Goal: Task Accomplishment & Management: Manage account settings

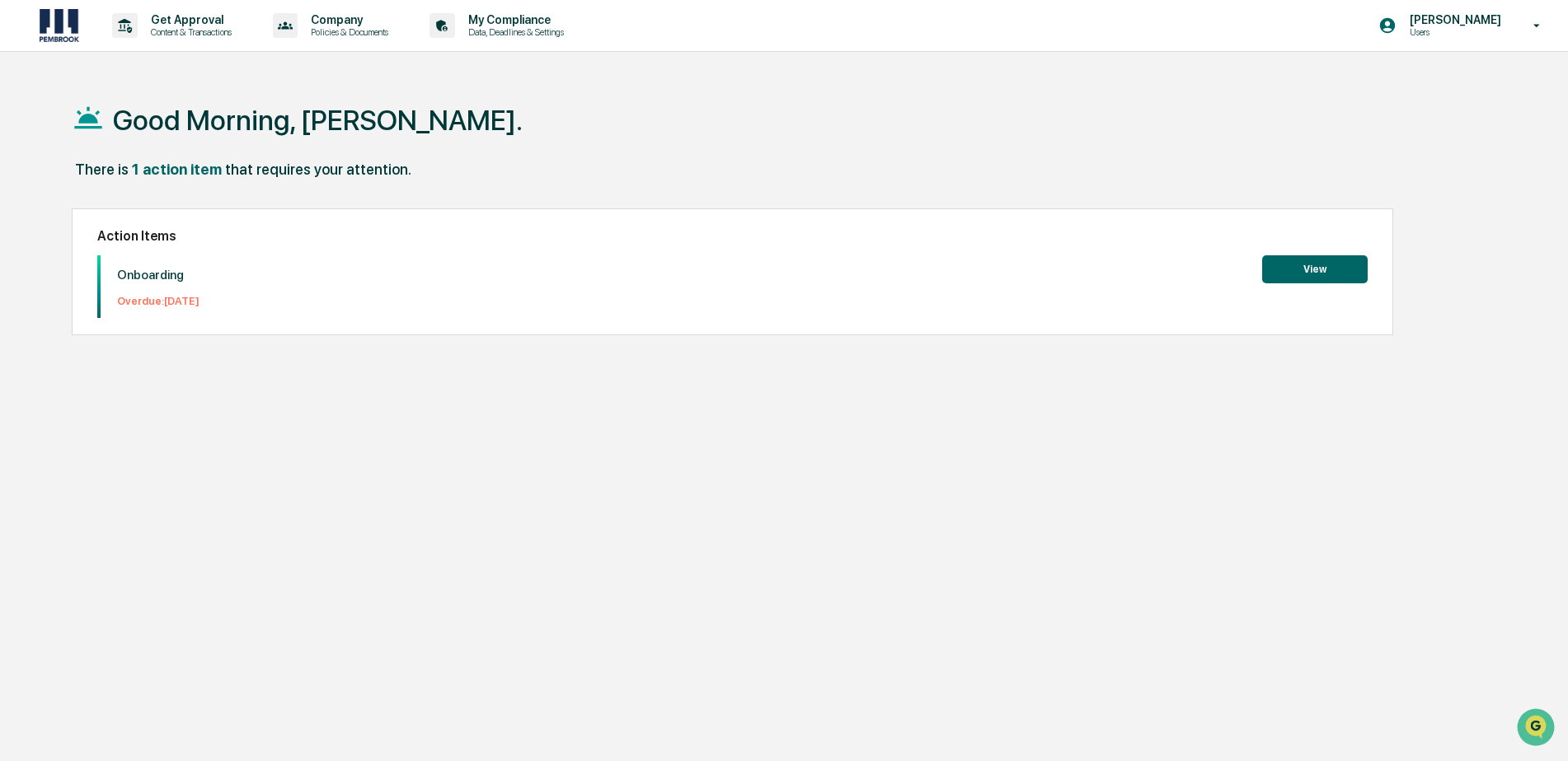
click at [1286, 280] on button "View" at bounding box center [1314, 269] width 105 height 28
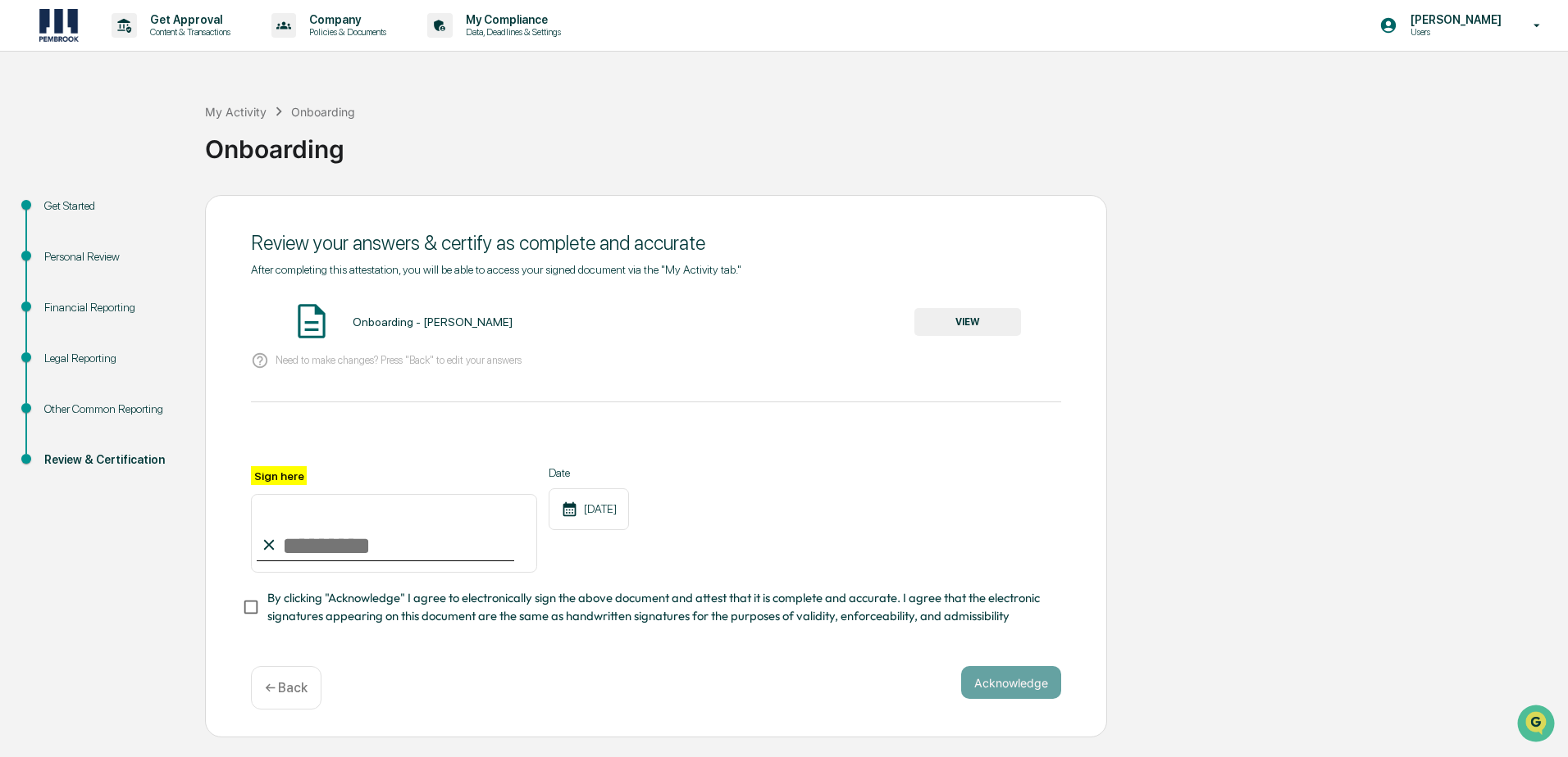
click at [329, 542] on input "Sign here" at bounding box center [393, 533] width 286 height 78
click at [315, 543] on input "Sign here" at bounding box center [393, 533] width 286 height 78
type input "**********"
click at [992, 691] on button "Acknowledge" at bounding box center [1011, 682] width 100 height 32
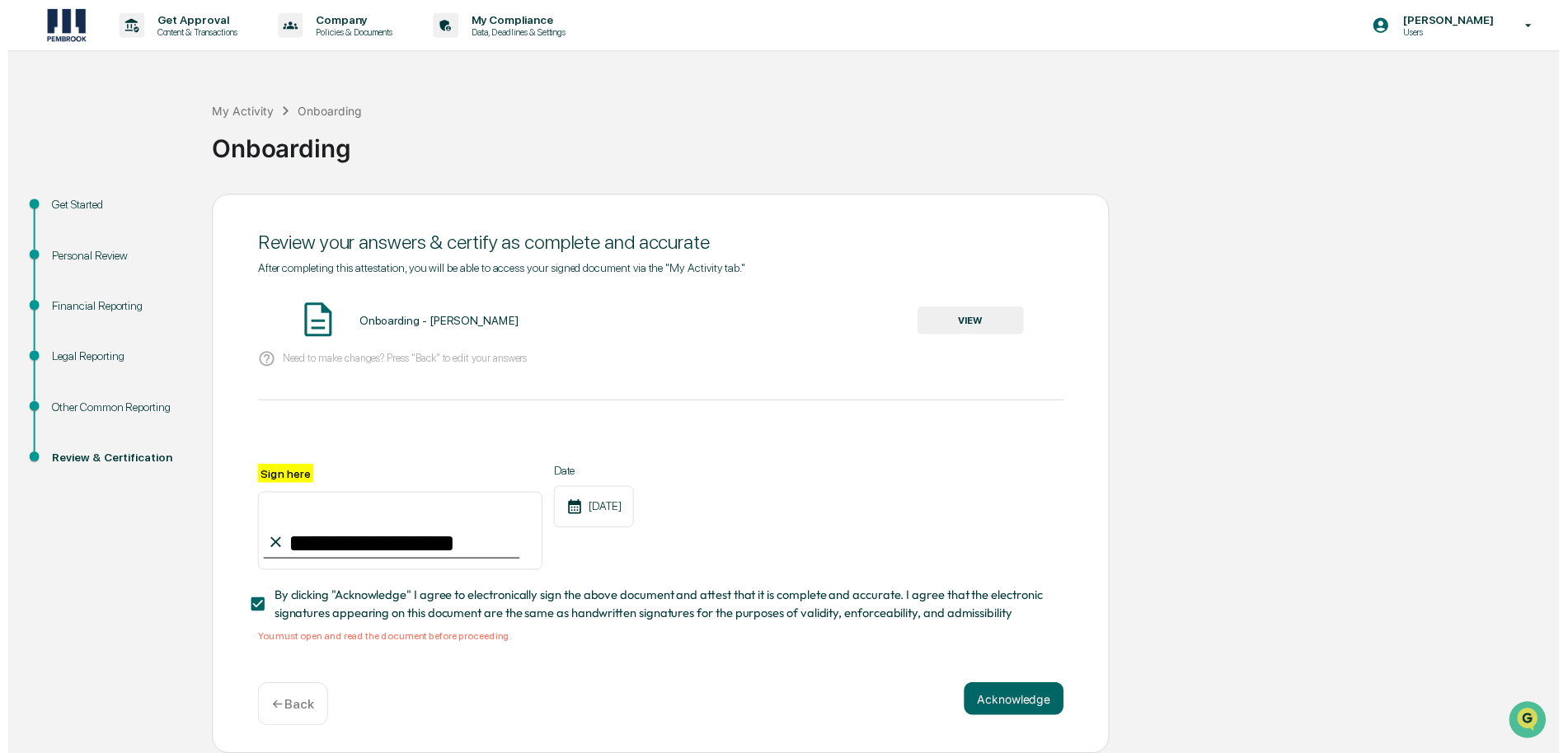
scroll to position [5, 0]
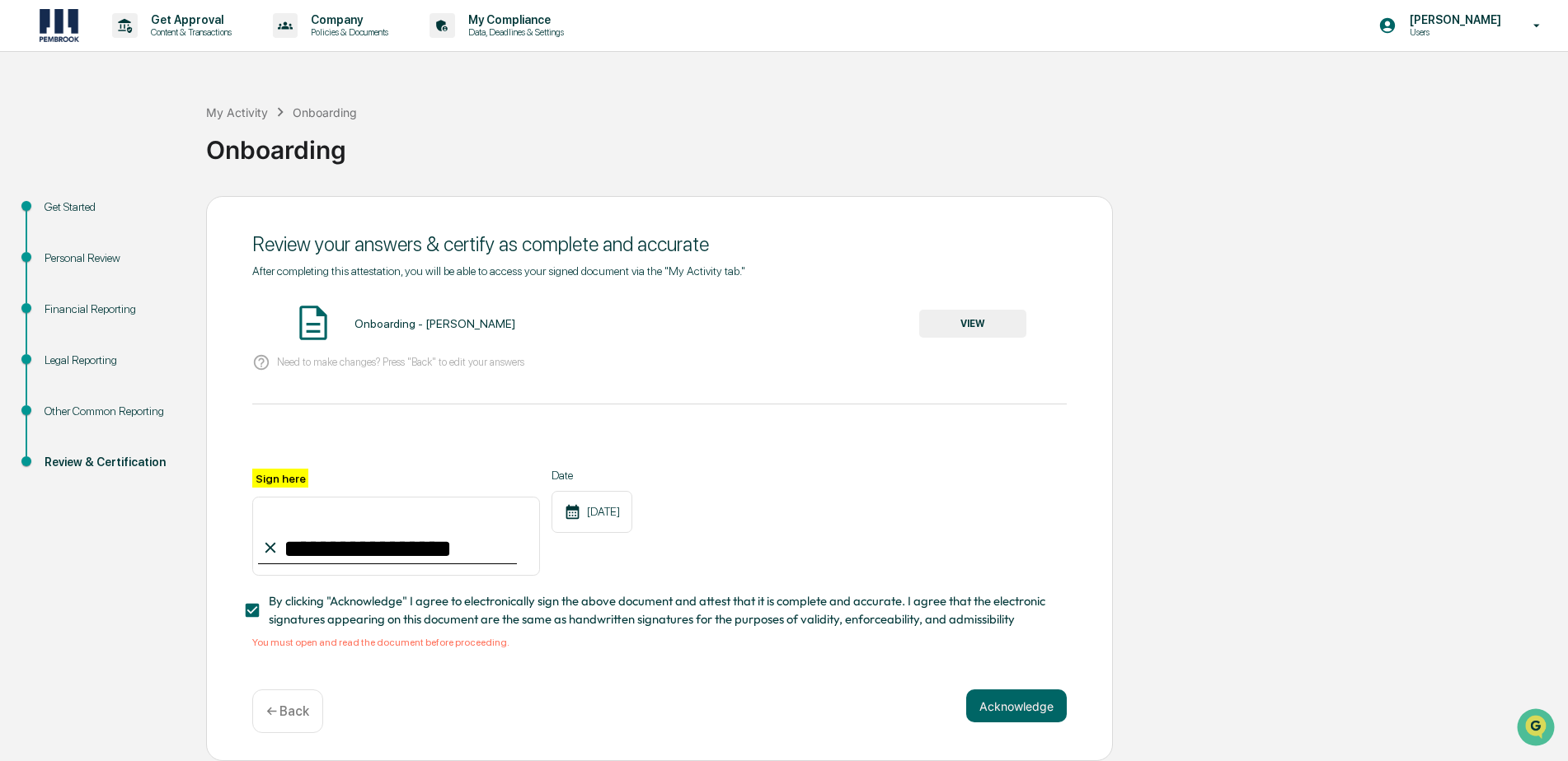
click at [274, 723] on div "← Back" at bounding box center [287, 711] width 71 height 43
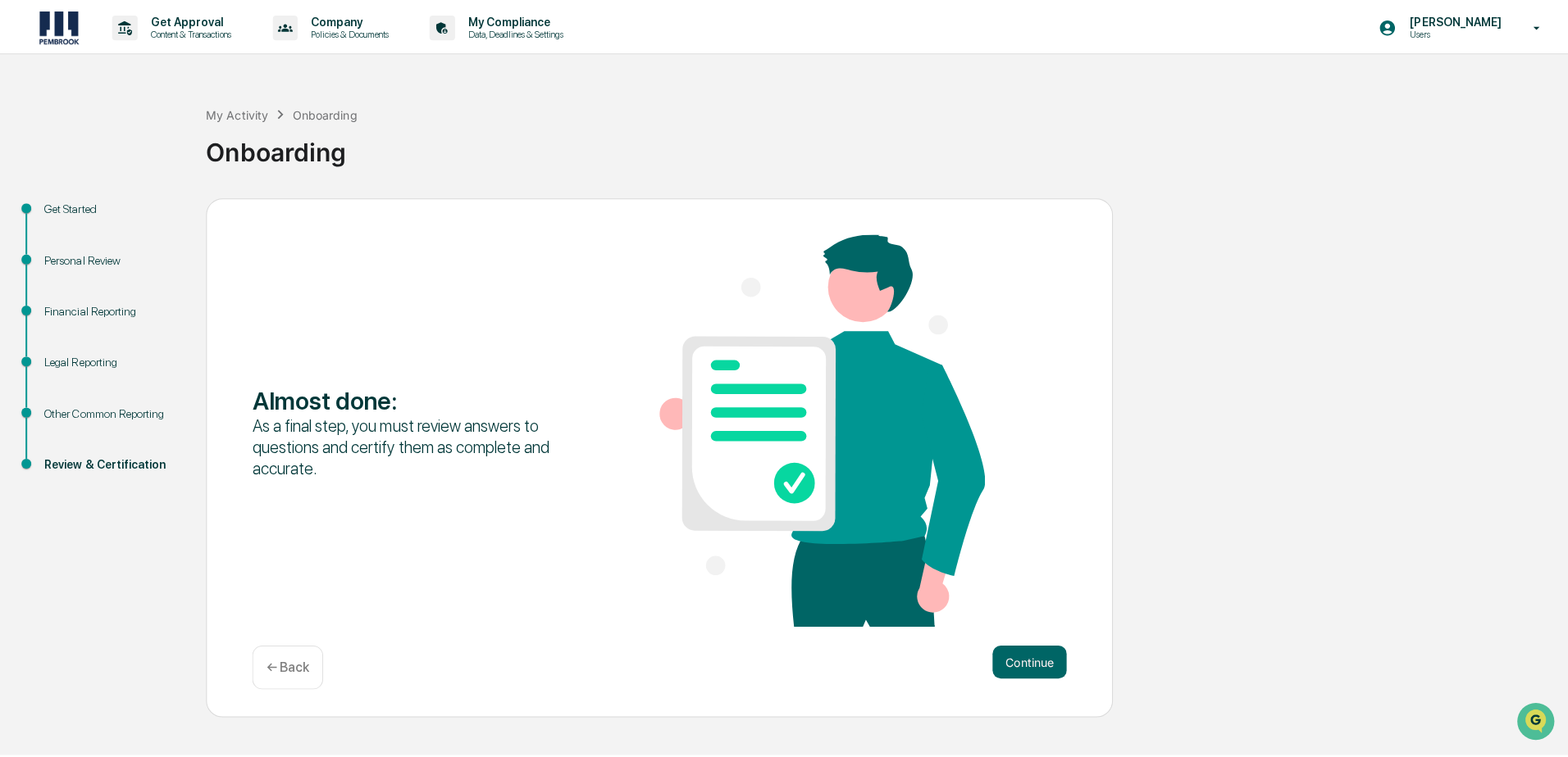
scroll to position [0, 0]
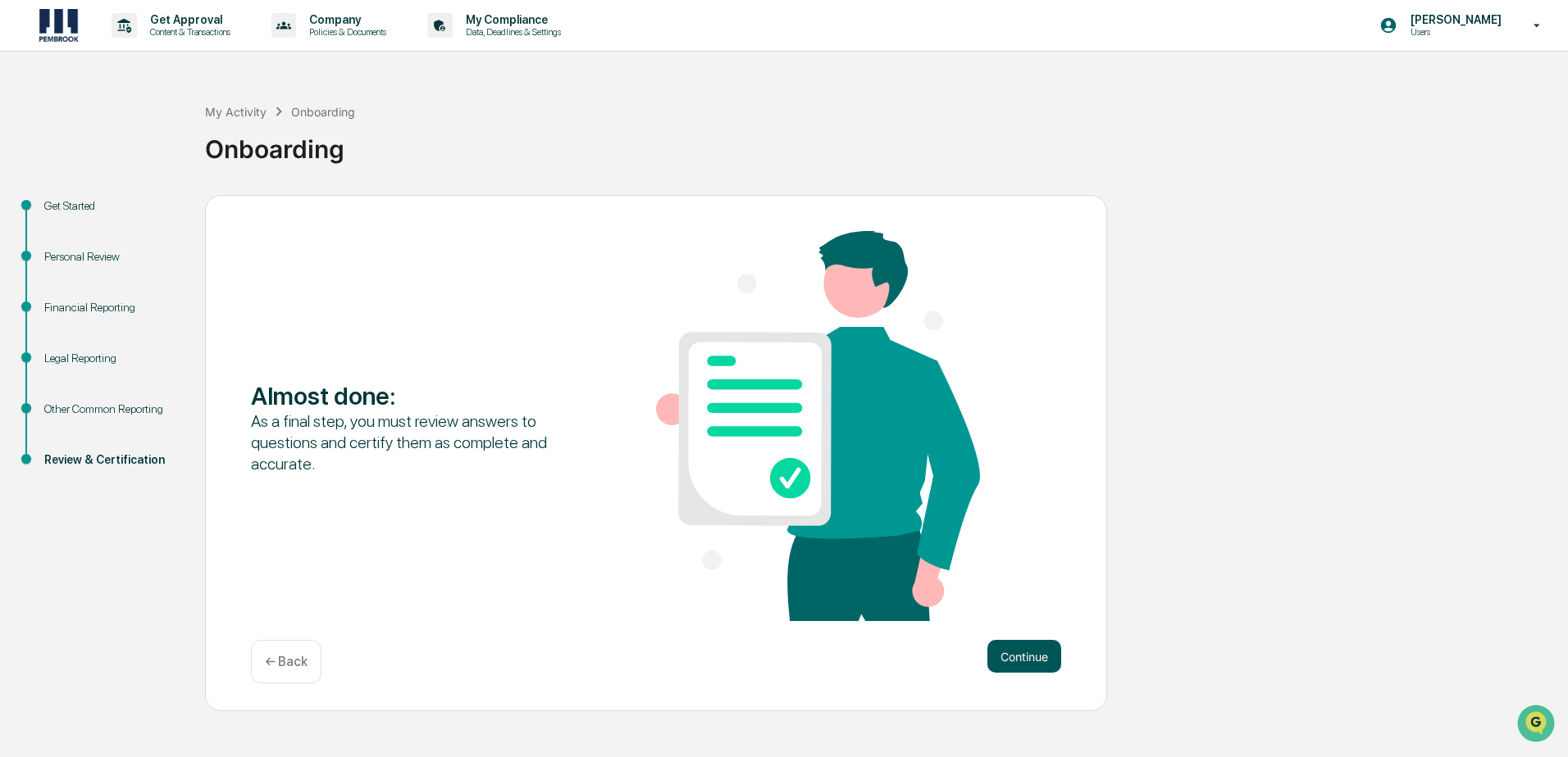
click at [1026, 663] on button "Continue" at bounding box center [1024, 656] width 74 height 32
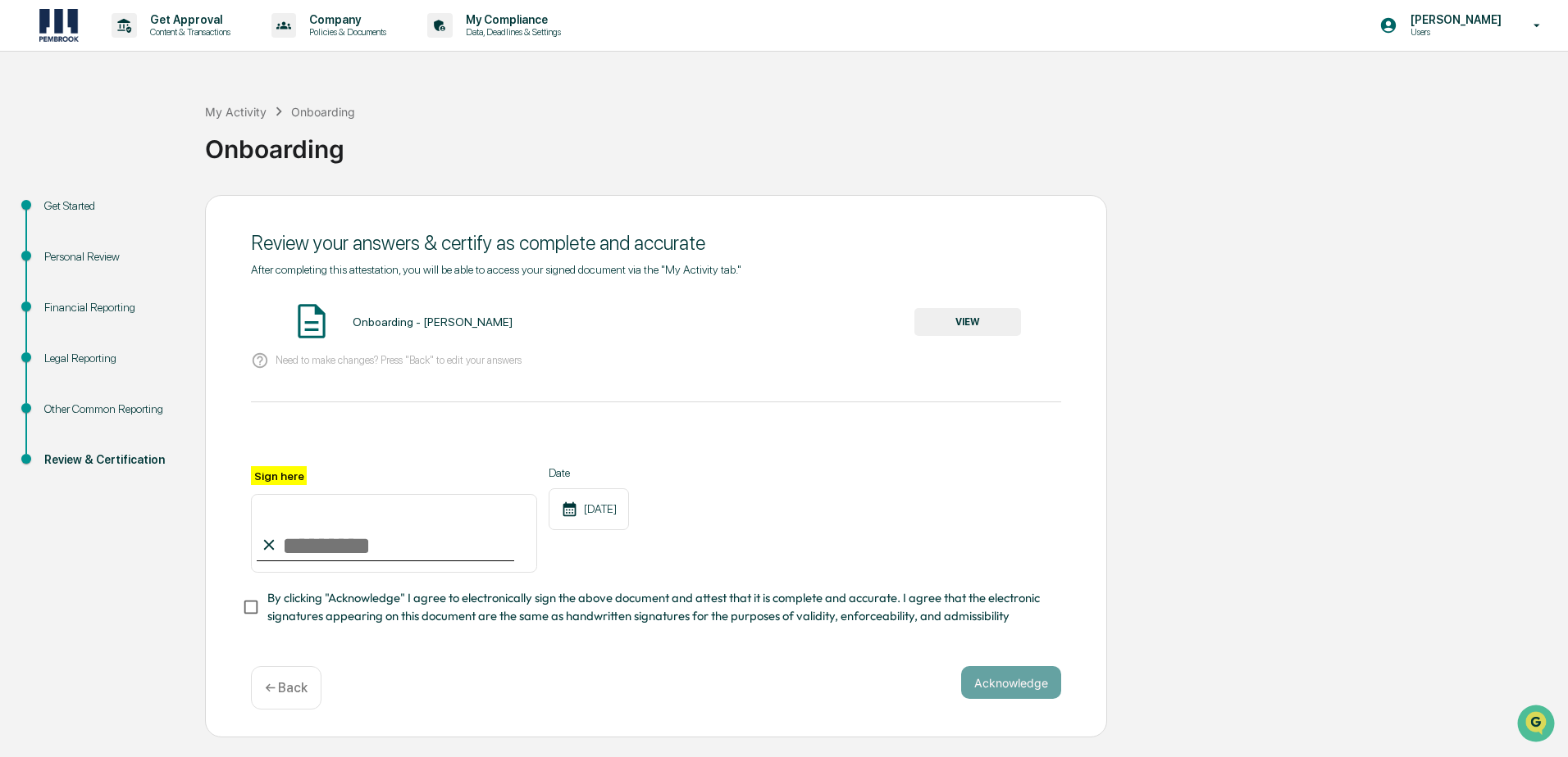
click at [960, 329] on button "VIEW" at bounding box center [967, 322] width 106 height 28
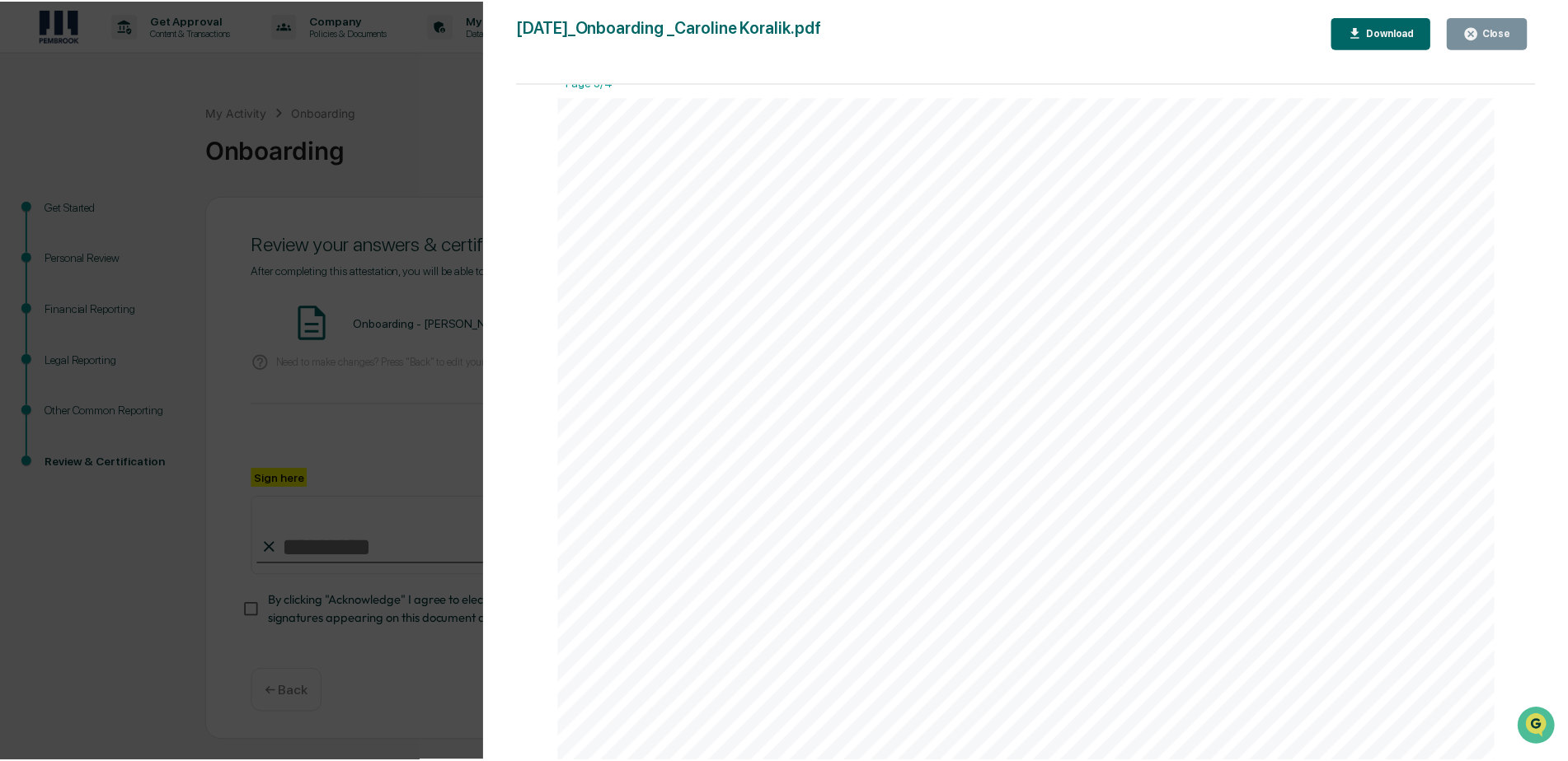
scroll to position [2801, 0]
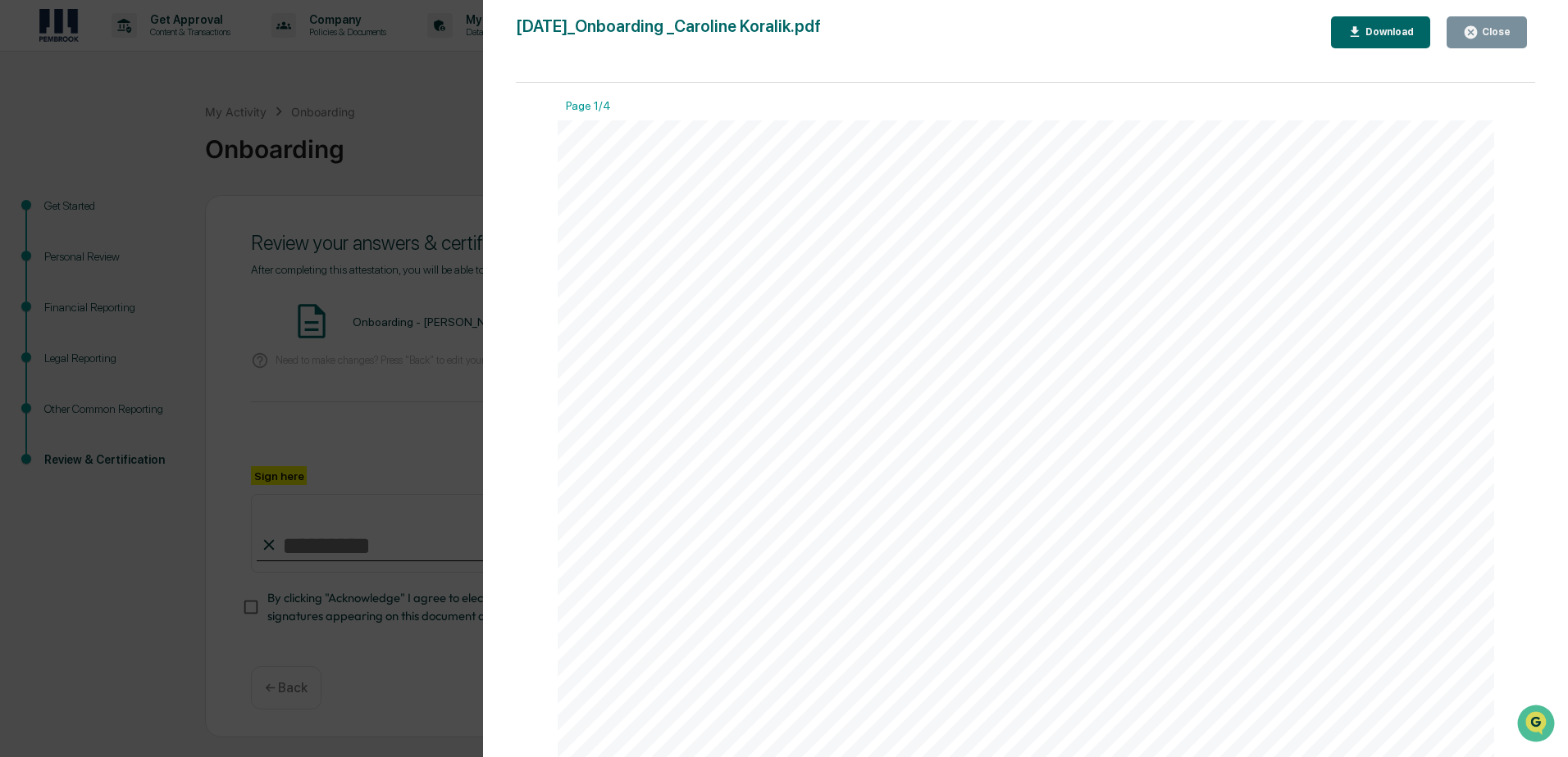
click at [1371, 38] on div "Download" at bounding box center [1387, 32] width 51 height 12
click at [1467, 28] on icon "button" at bounding box center [1470, 32] width 15 height 15
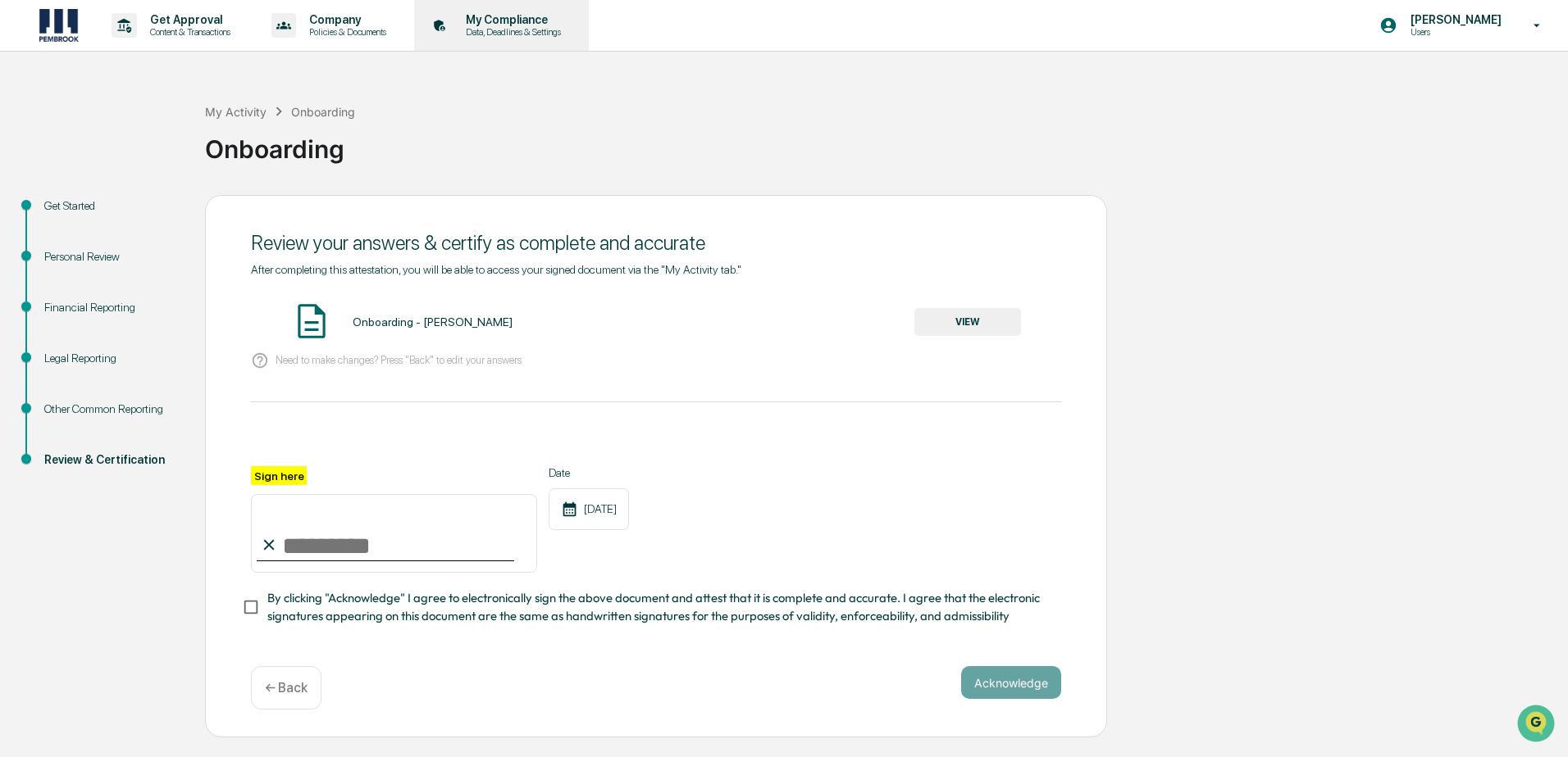
click at [526, 40] on div "My Compliance Data, Deadlines & Settings" at bounding box center [499, 25] width 158 height 50
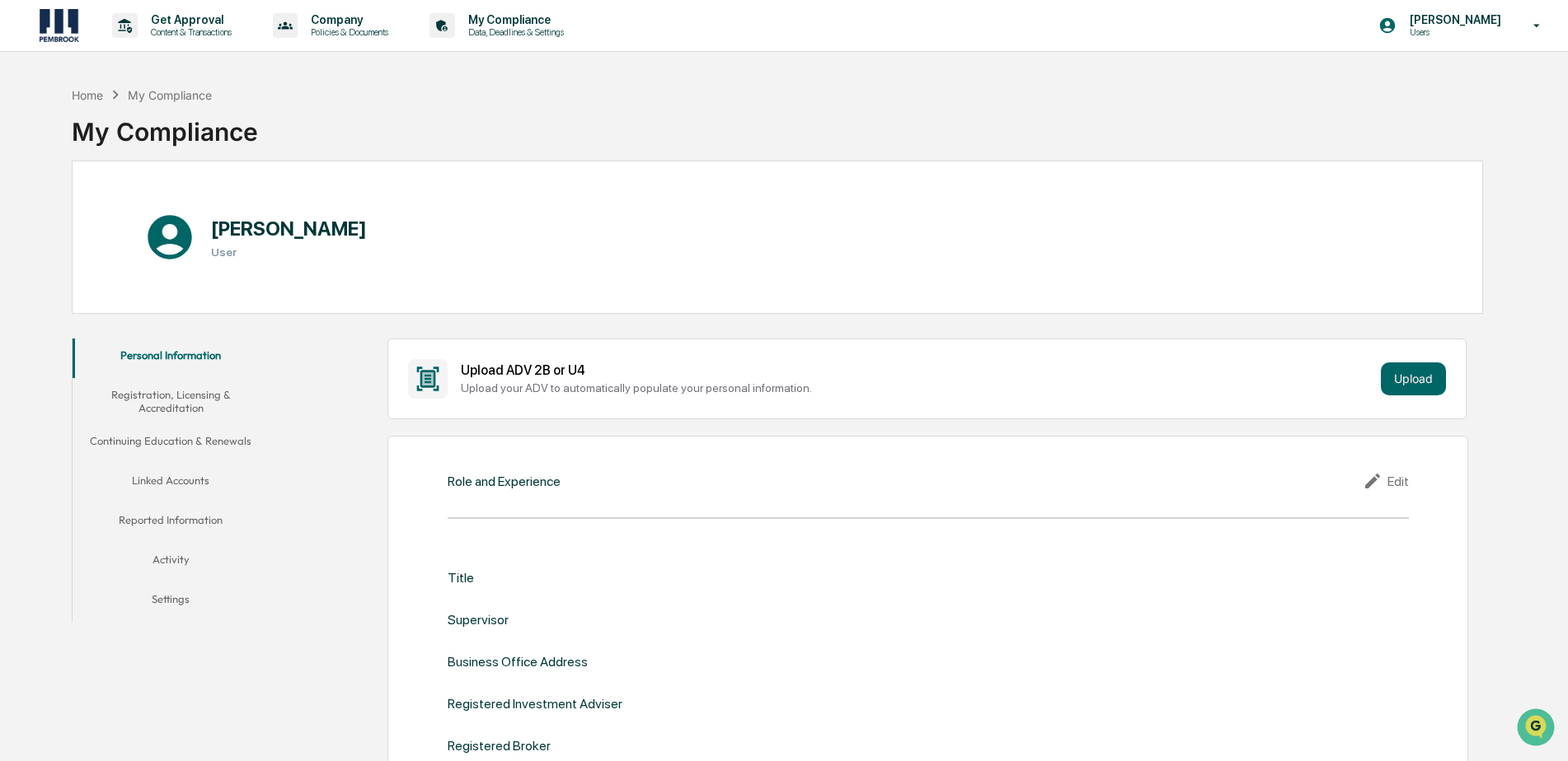
scroll to position [330, 0]
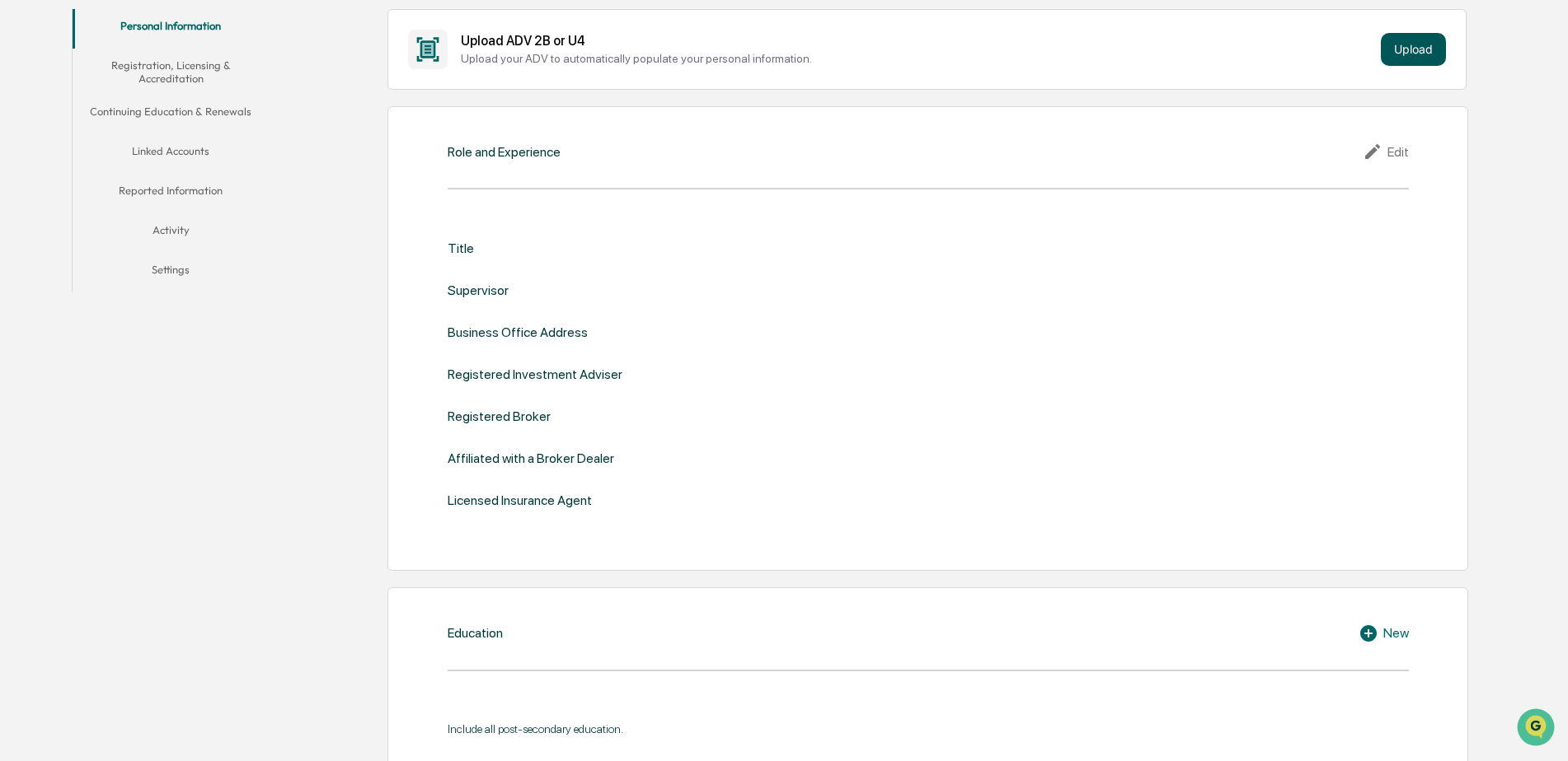
click at [1413, 47] on button "Upload" at bounding box center [1413, 49] width 65 height 33
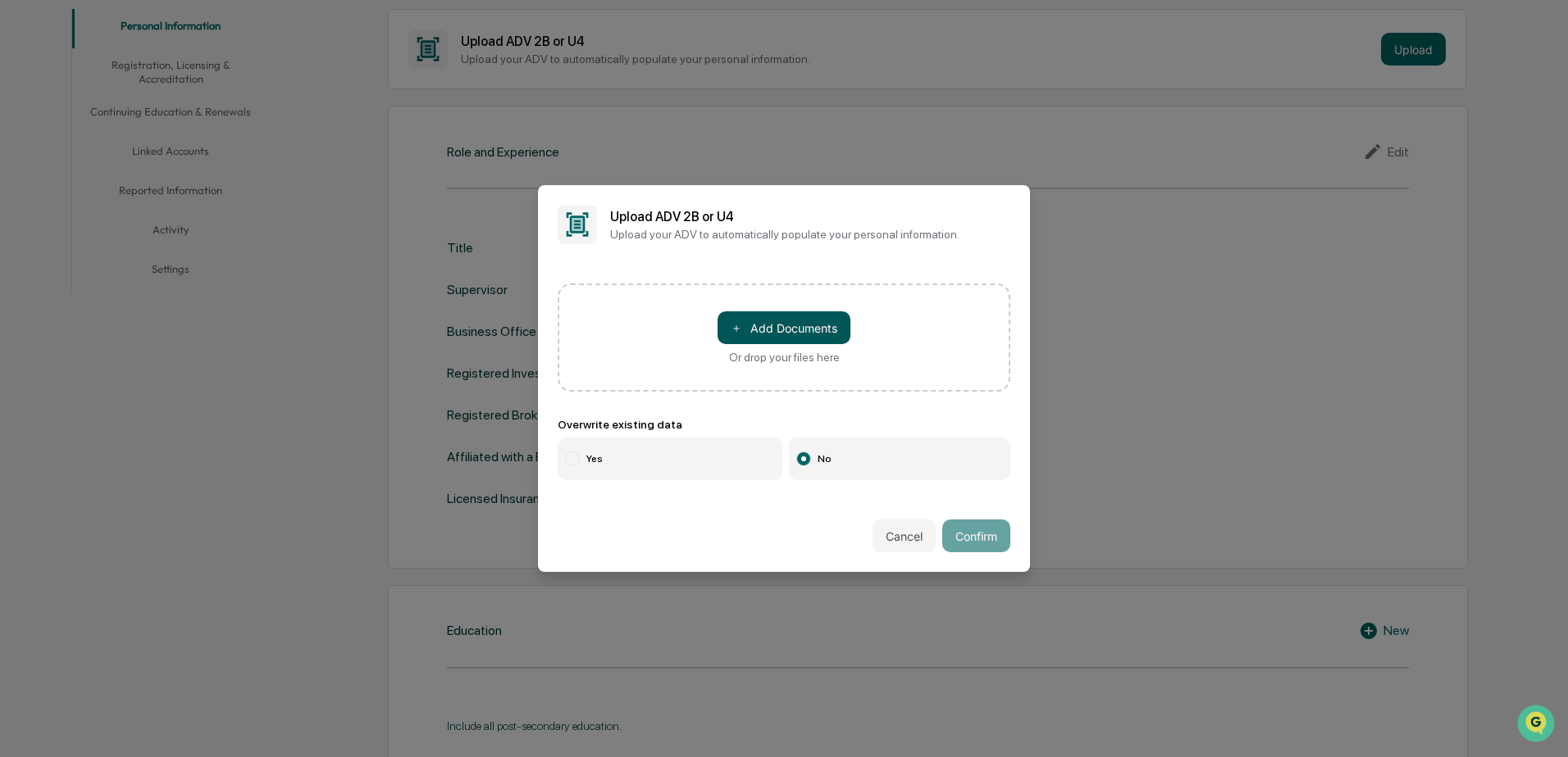
click at [777, 328] on button "＋ Add Documents" at bounding box center [784, 328] width 133 height 32
click at [896, 535] on button "Cancel" at bounding box center [904, 536] width 63 height 32
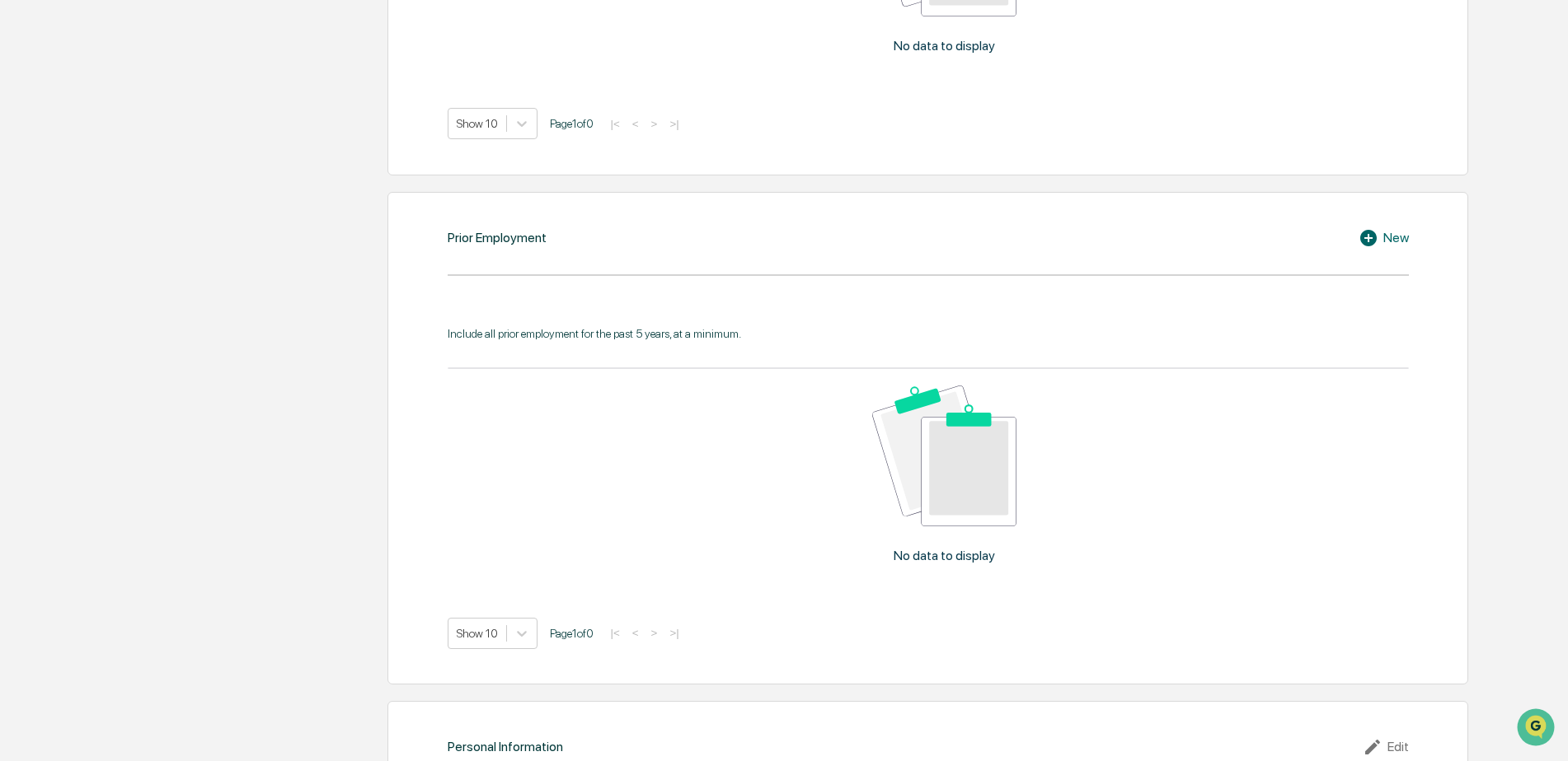
scroll to position [1006, 0]
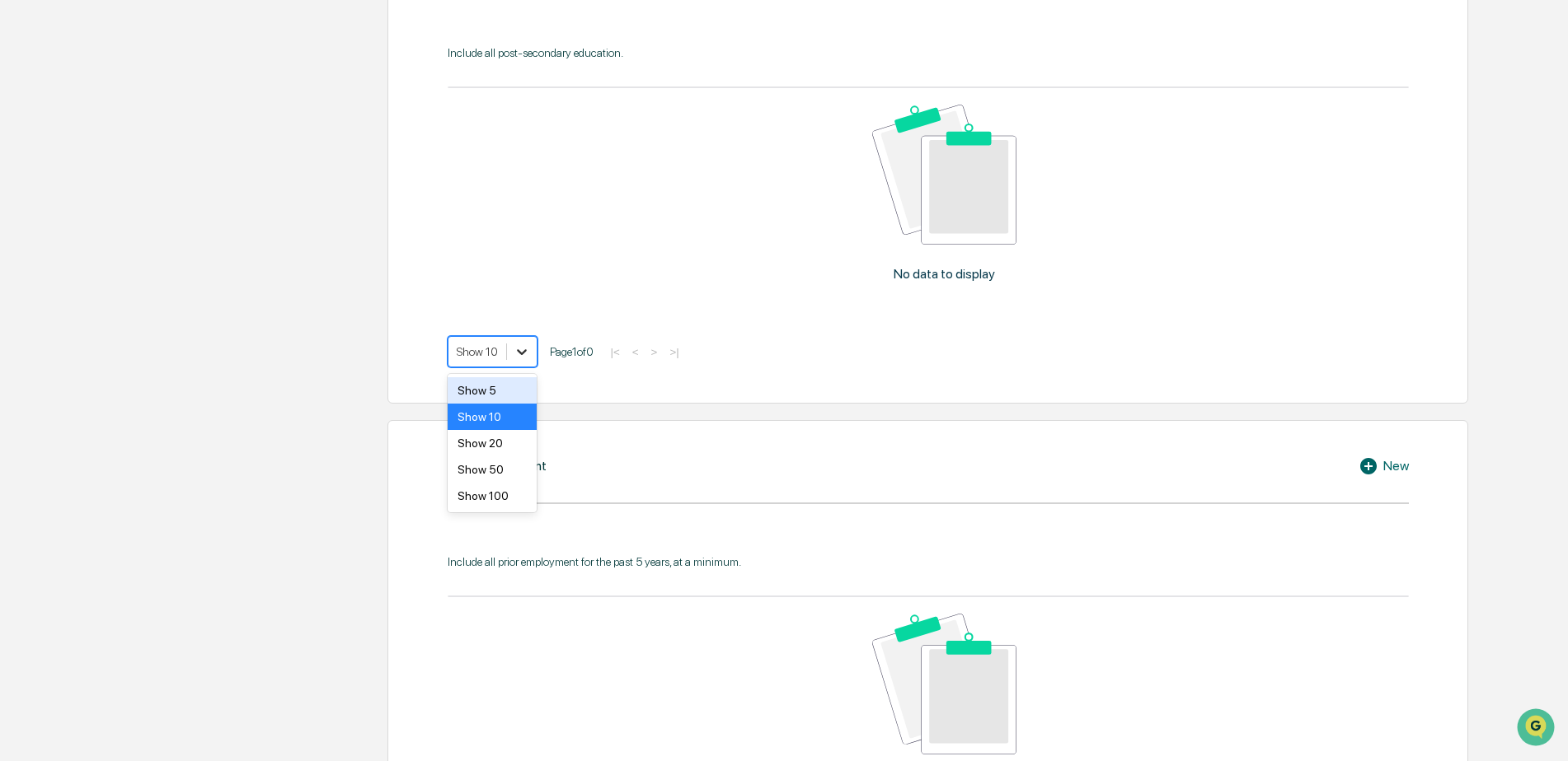
click at [518, 350] on icon at bounding box center [521, 352] width 10 height 5
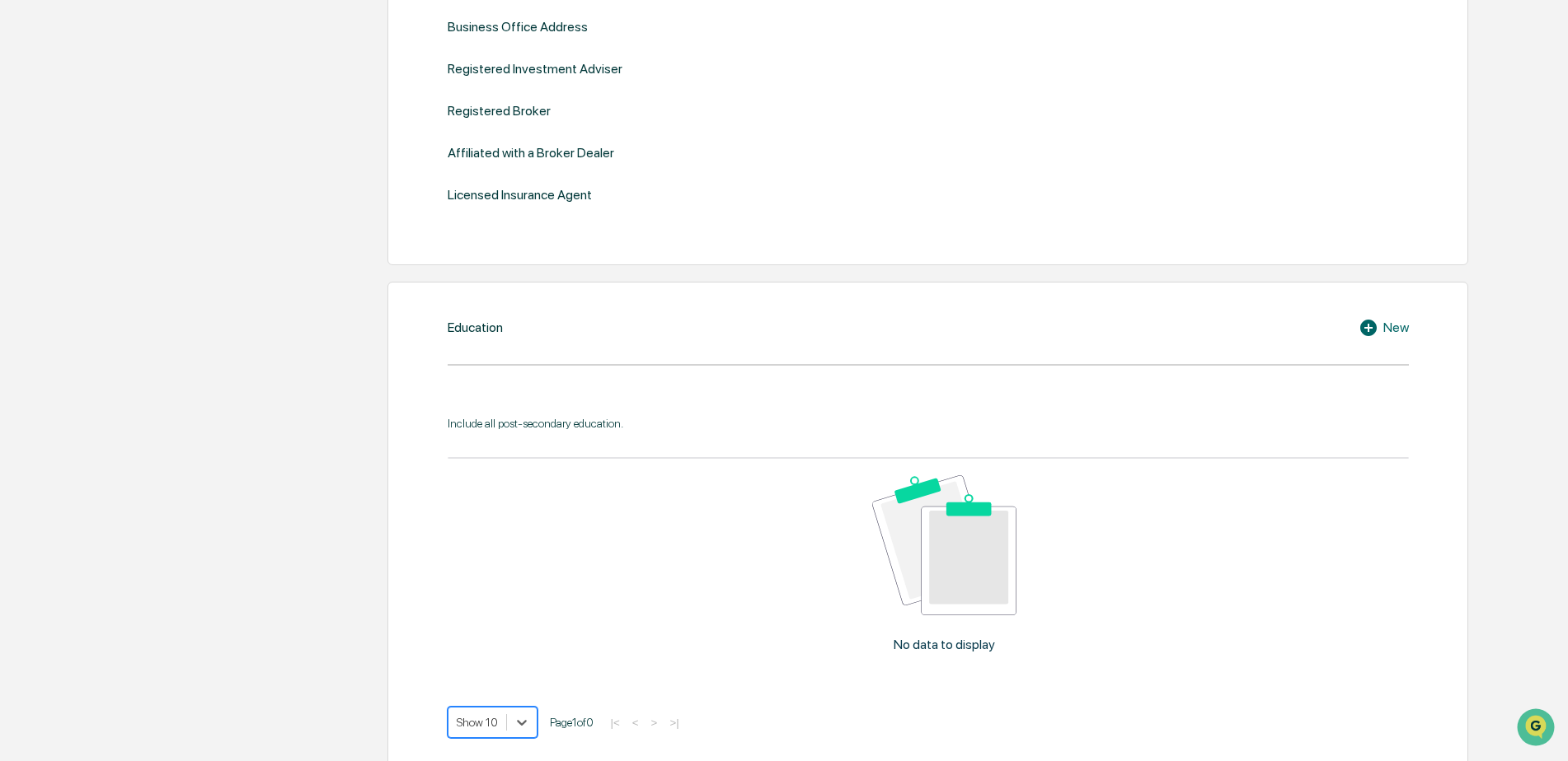
scroll to position [347, 0]
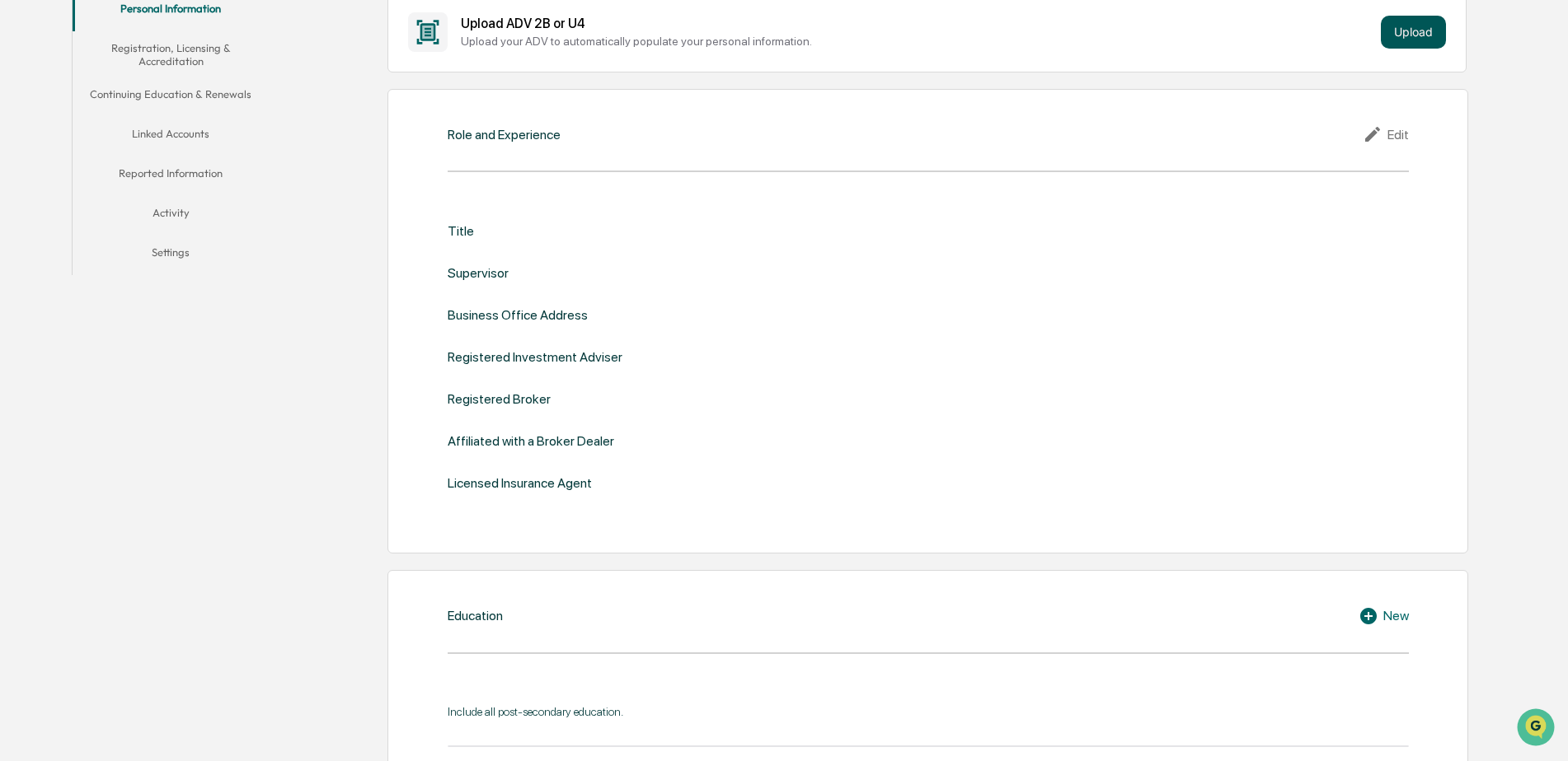
click at [1432, 38] on button "Upload" at bounding box center [1413, 32] width 65 height 33
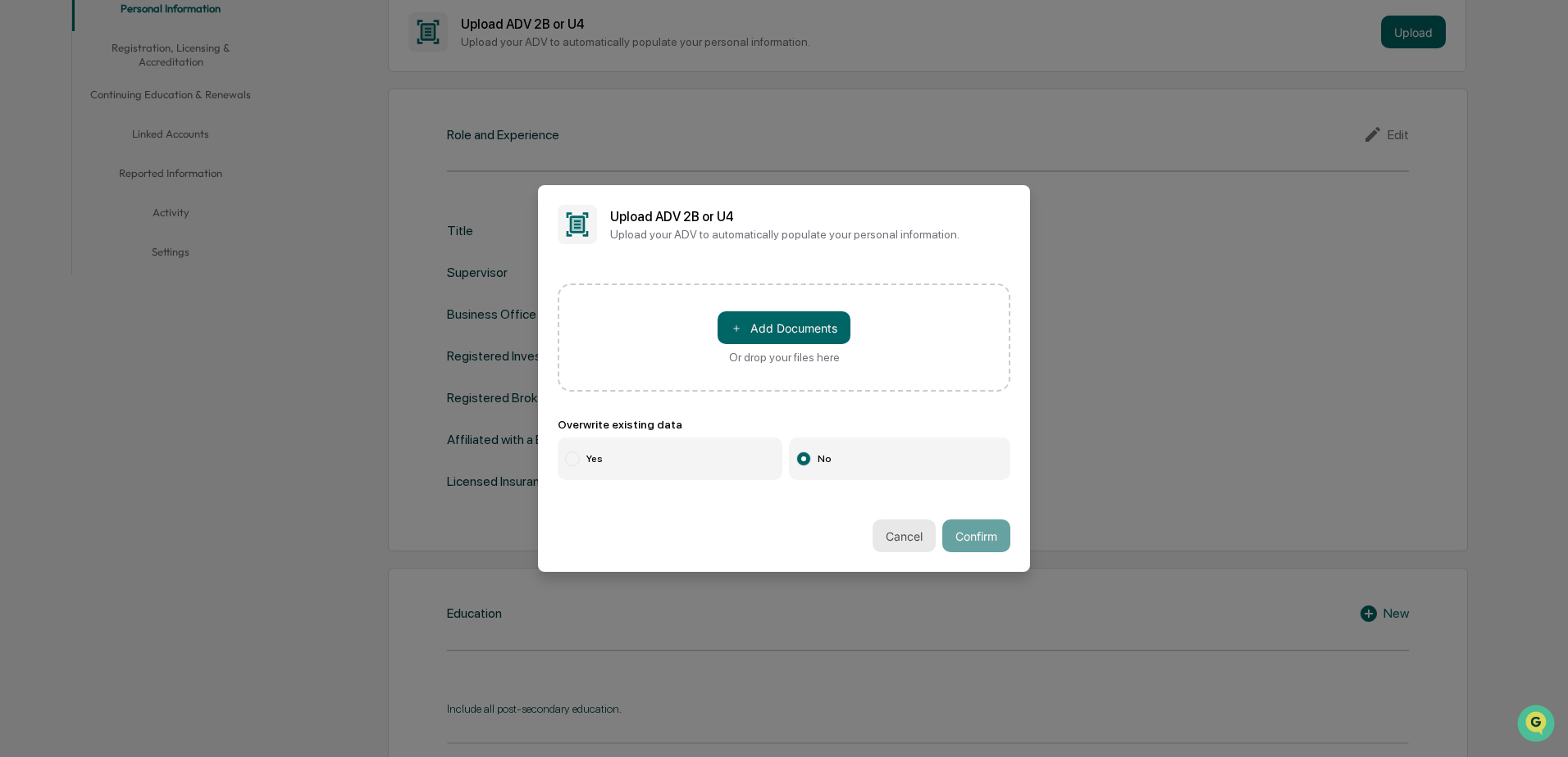
click at [891, 534] on button "Cancel" at bounding box center [904, 536] width 63 height 32
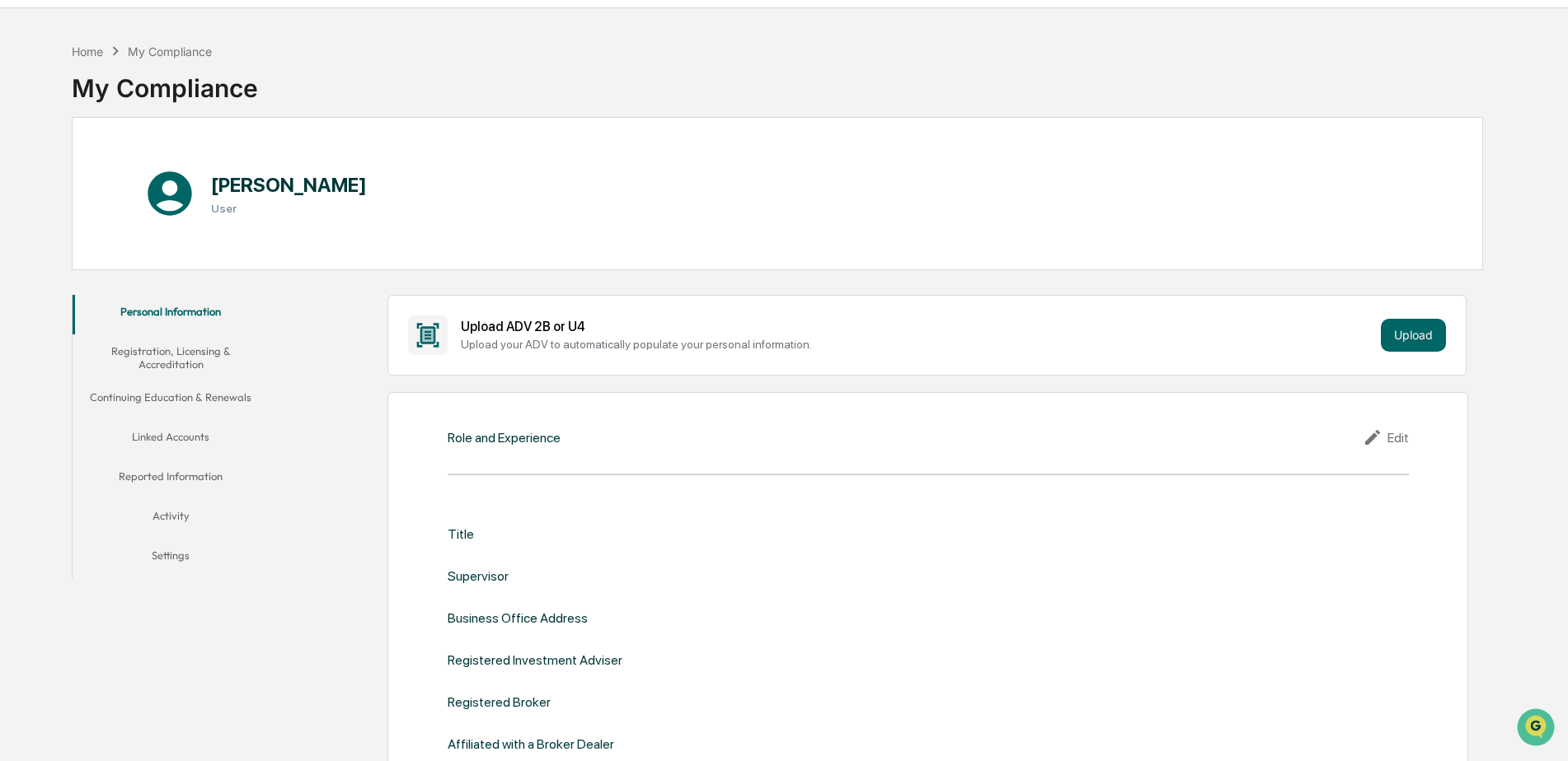
scroll to position [165, 0]
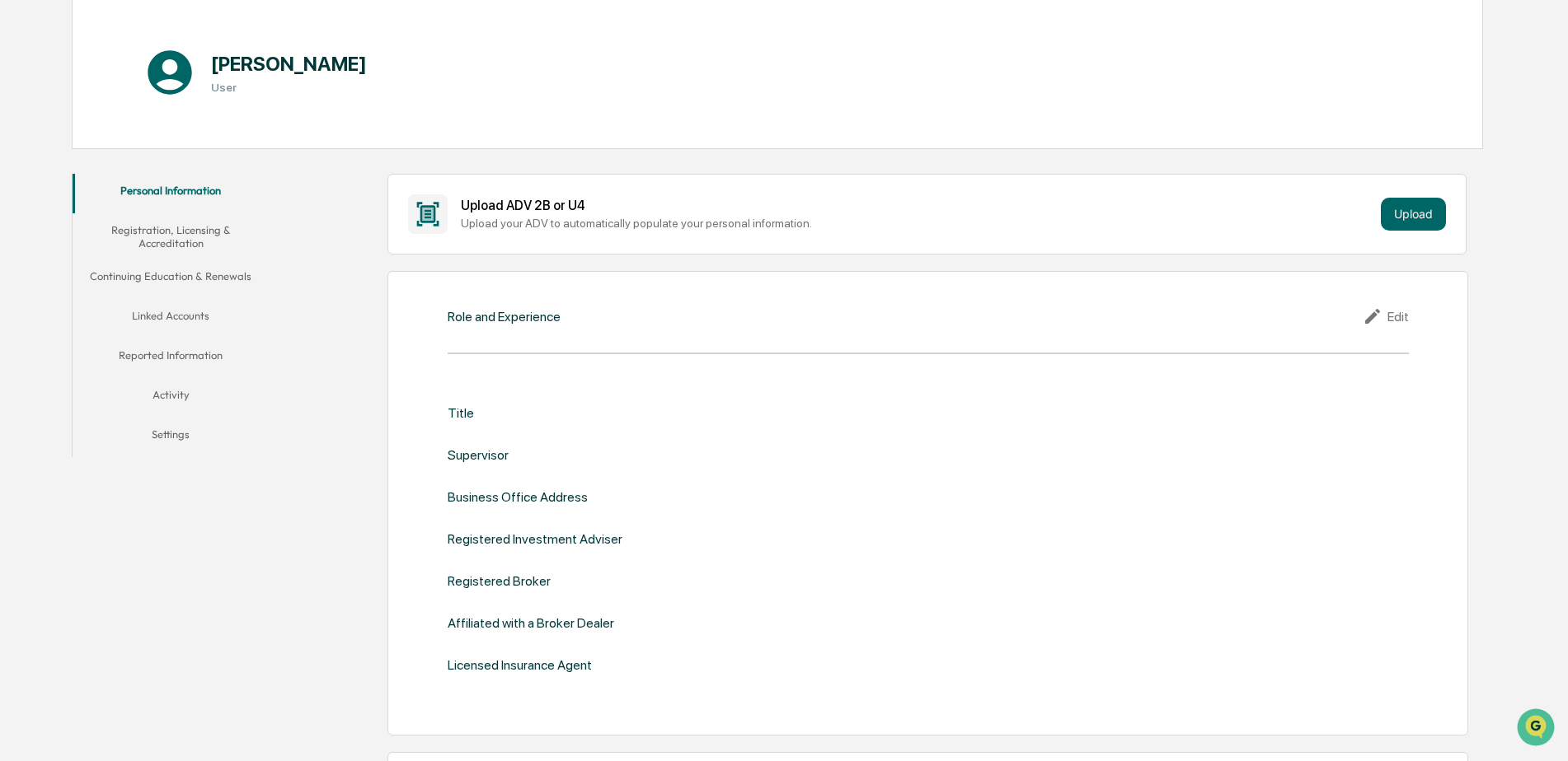
click at [166, 316] on button "Linked Accounts" at bounding box center [170, 319] width 197 height 40
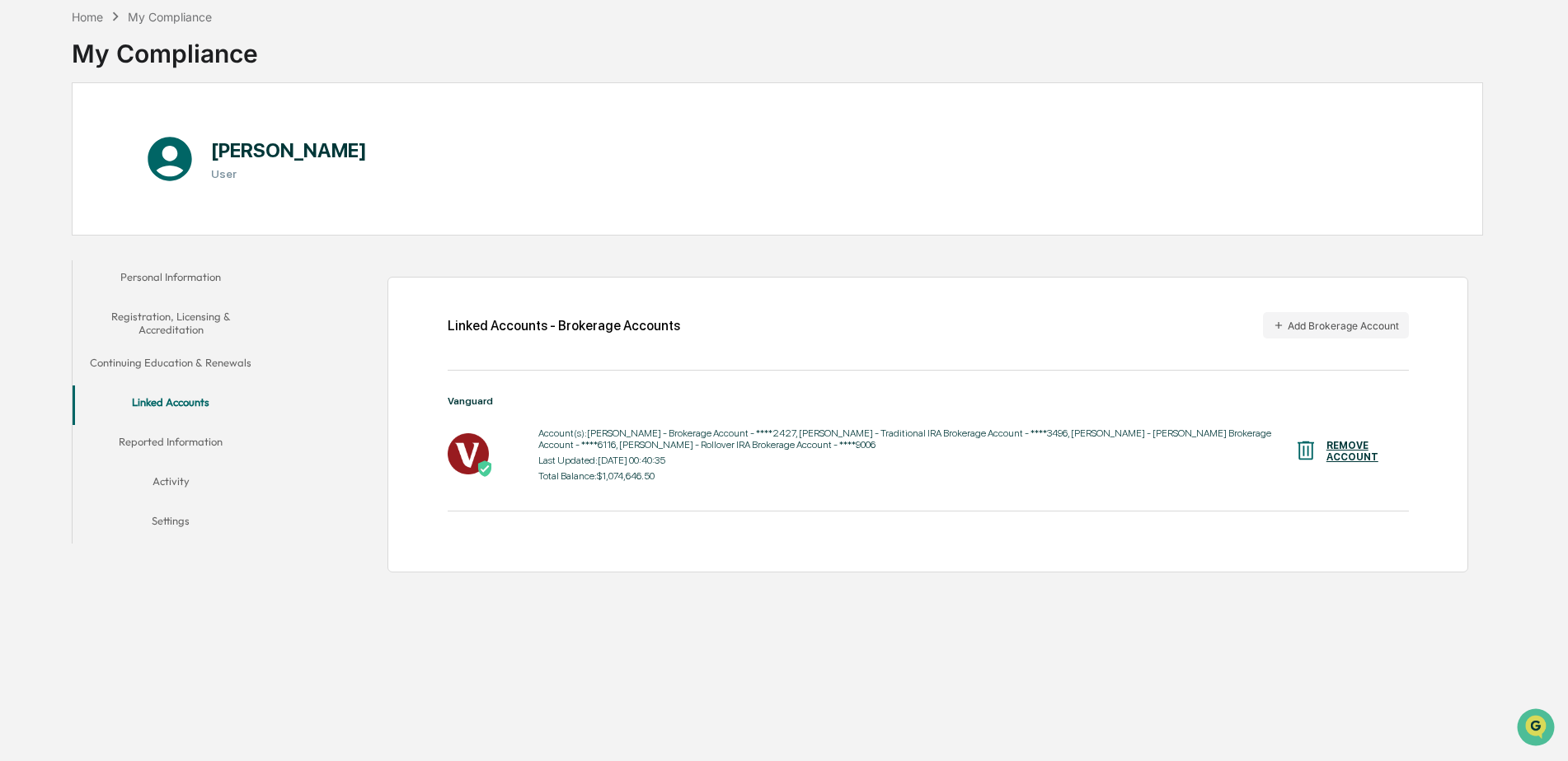
click at [203, 282] on button "Personal Information" at bounding box center [170, 280] width 197 height 40
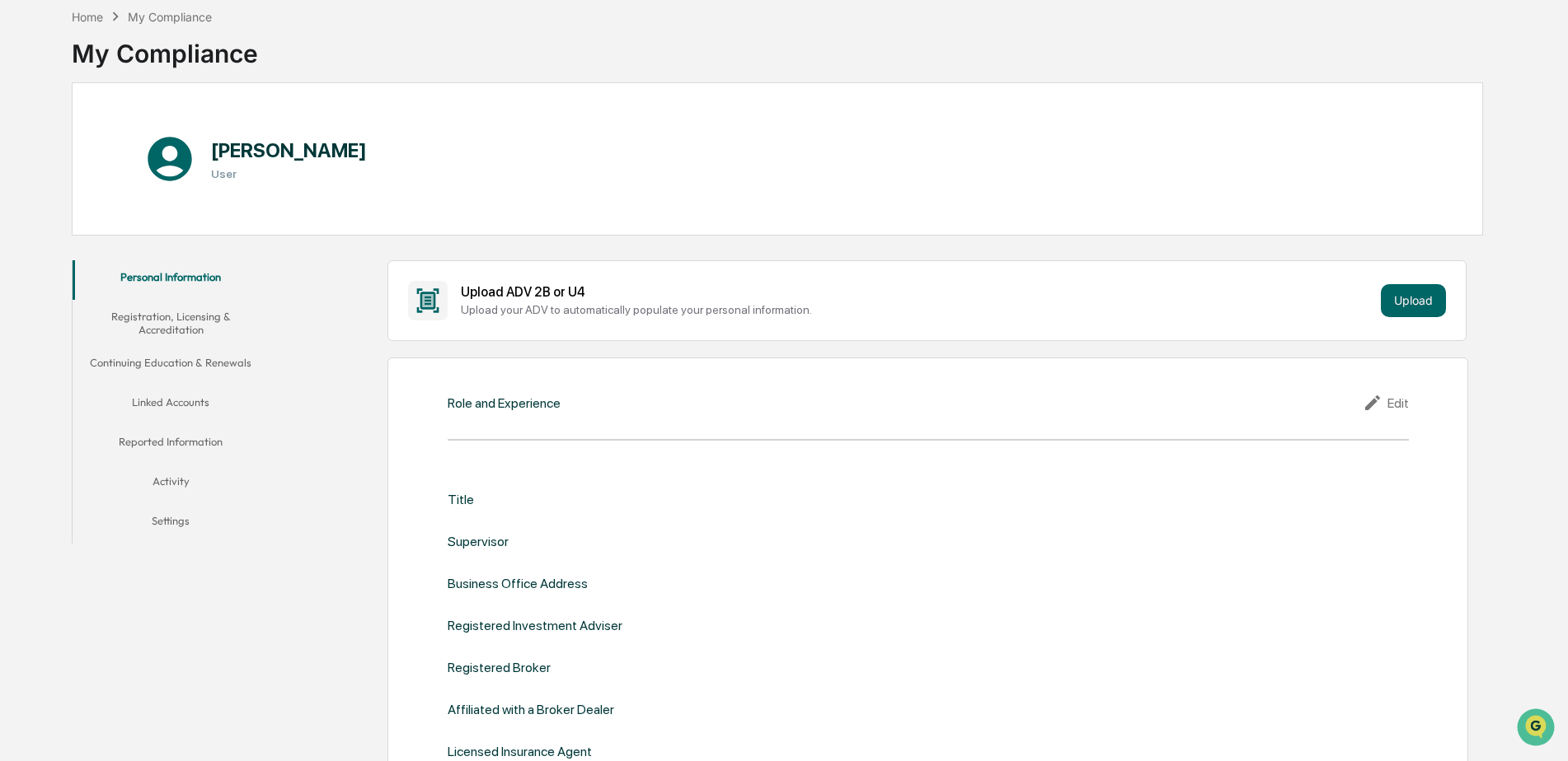
click at [159, 402] on button "Linked Accounts" at bounding box center [170, 406] width 197 height 40
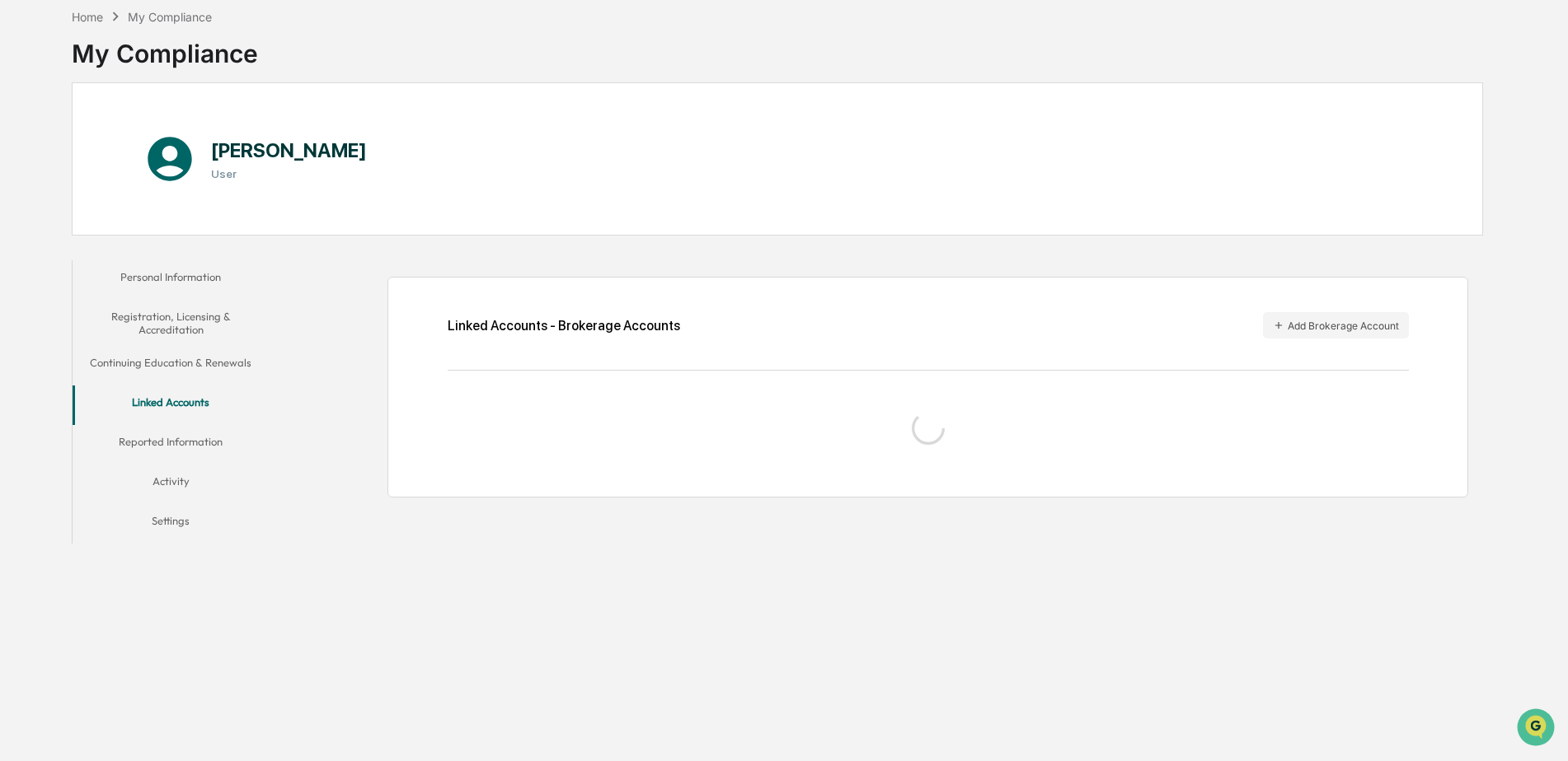
click at [140, 440] on button "Reported Information" at bounding box center [170, 445] width 197 height 40
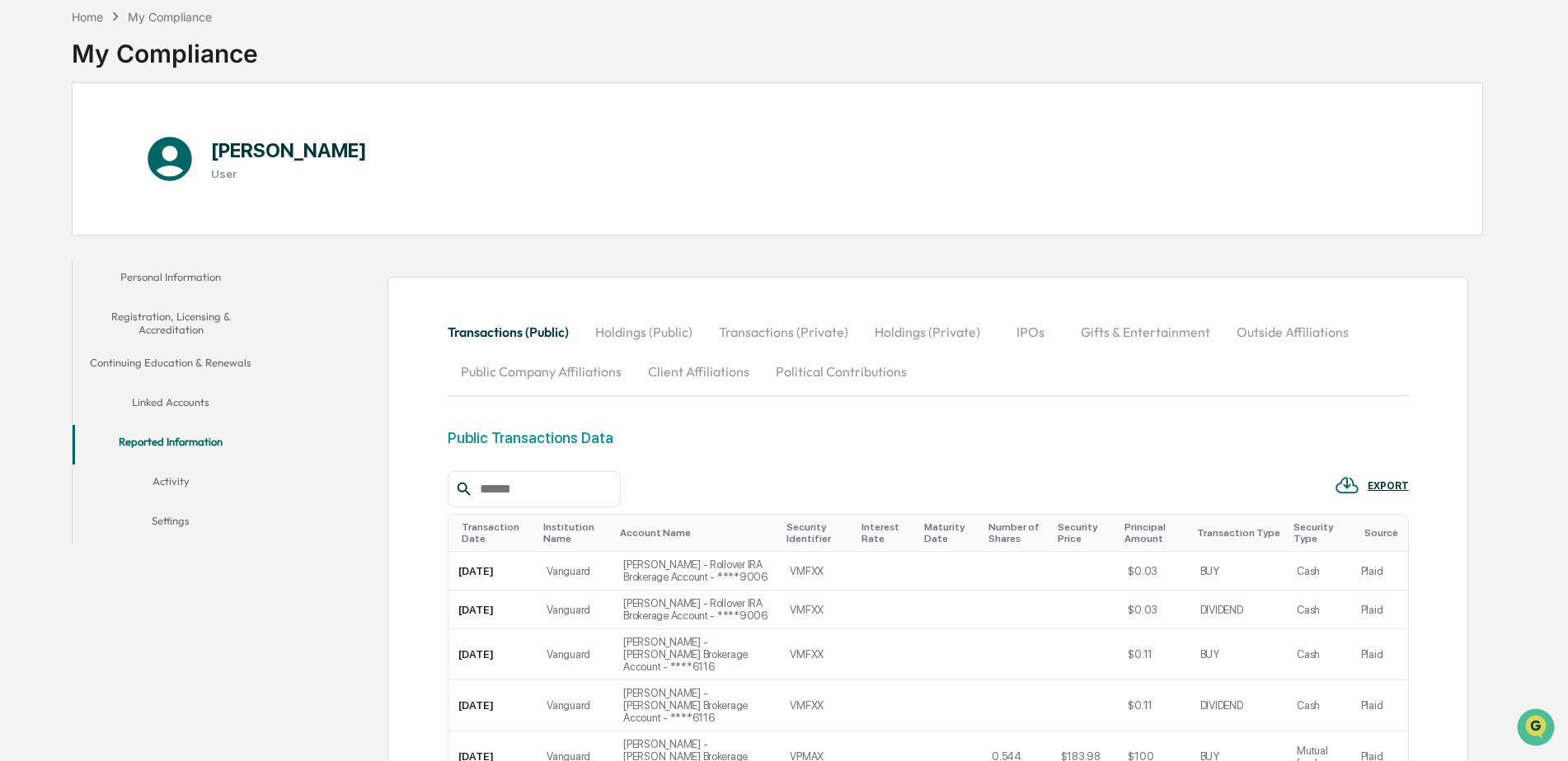
click at [145, 406] on button "Linked Accounts" at bounding box center [170, 406] width 197 height 40
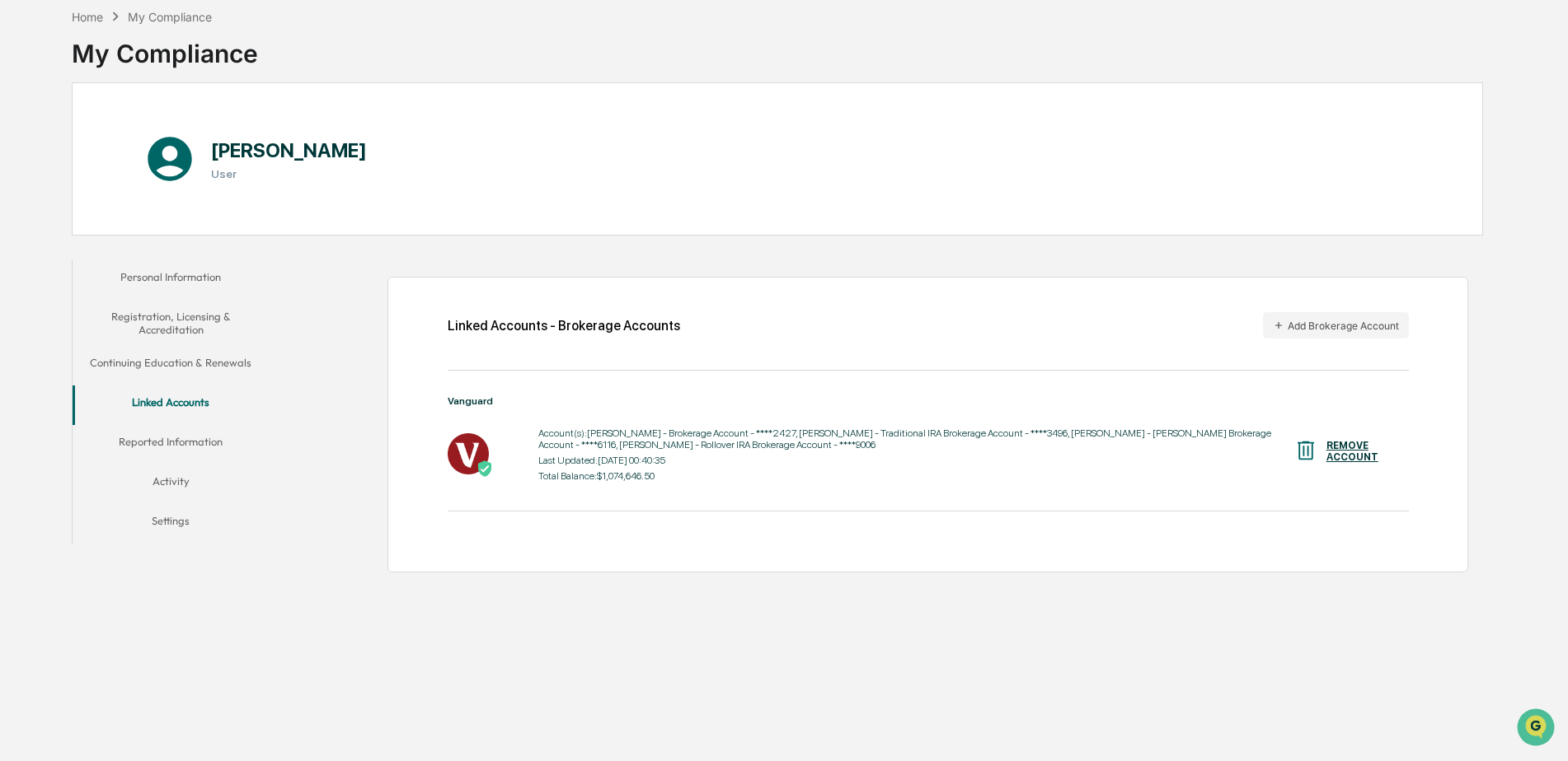
click at [156, 282] on button "Personal Information" at bounding box center [170, 280] width 197 height 40
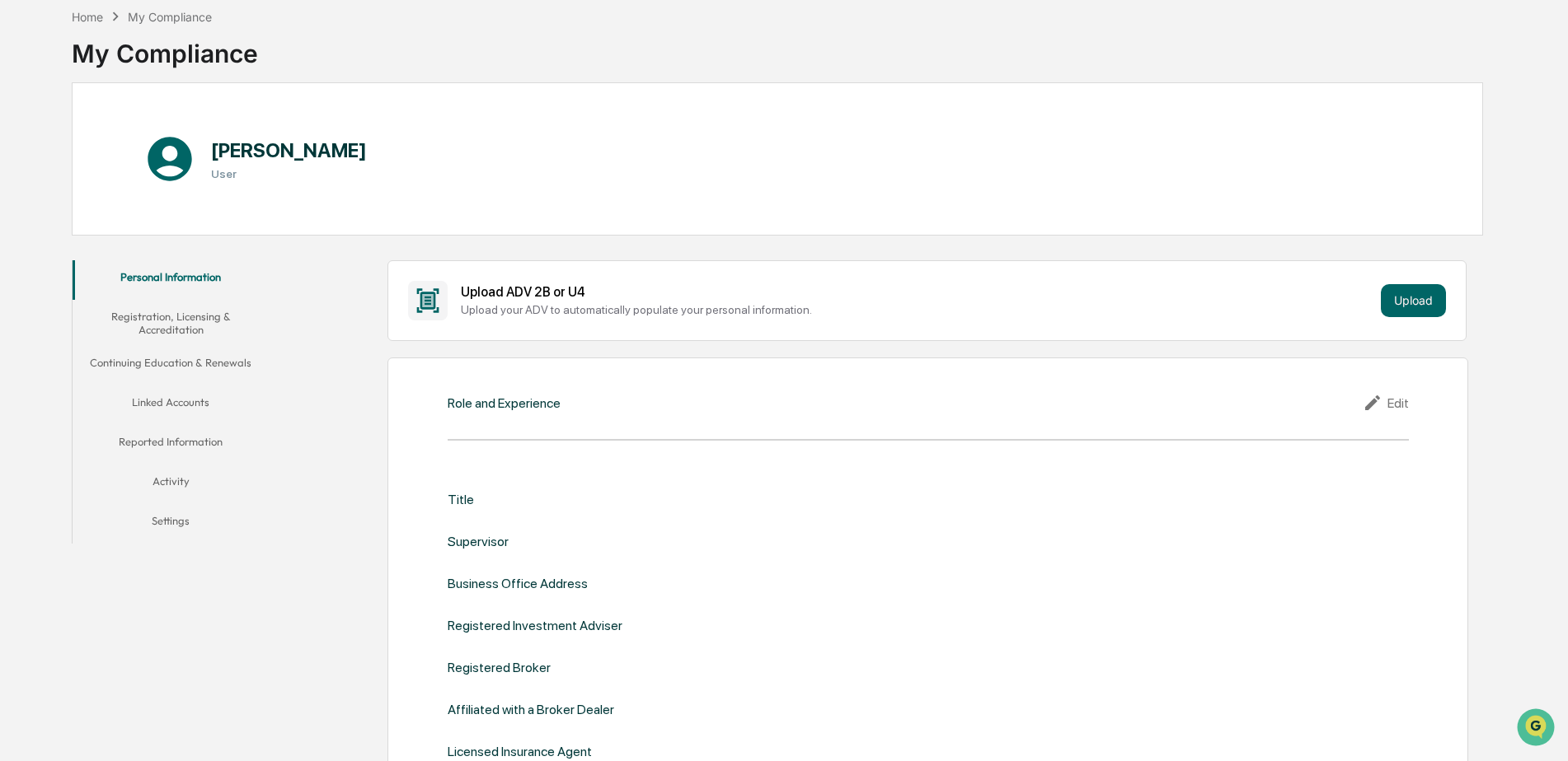
click at [126, 390] on button "Linked Accounts" at bounding box center [170, 406] width 197 height 40
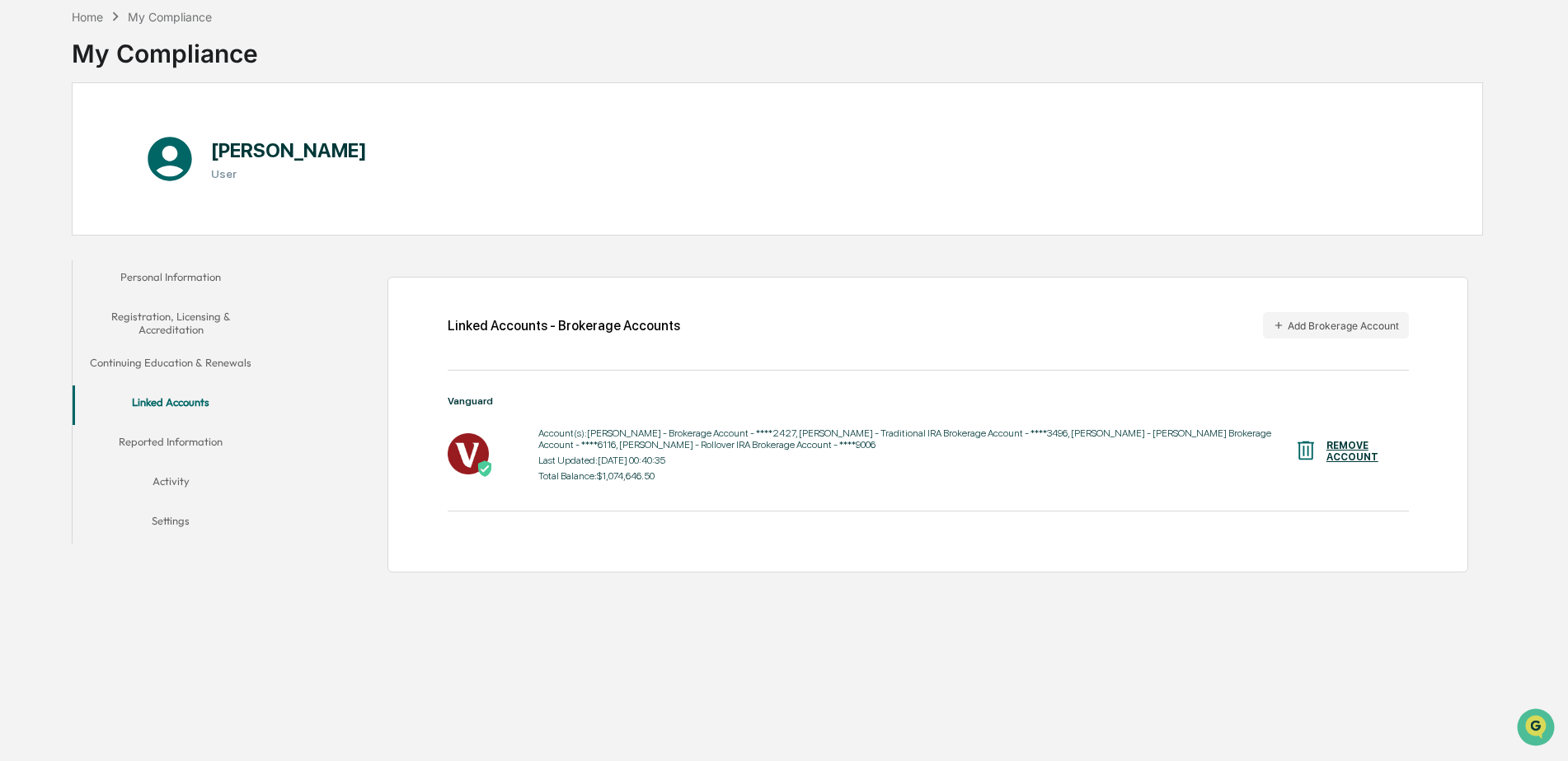
click at [86, 27] on div "My Compliance" at bounding box center [165, 46] width 187 height 43
click at [178, 443] on button "Reported Information" at bounding box center [170, 445] width 197 height 40
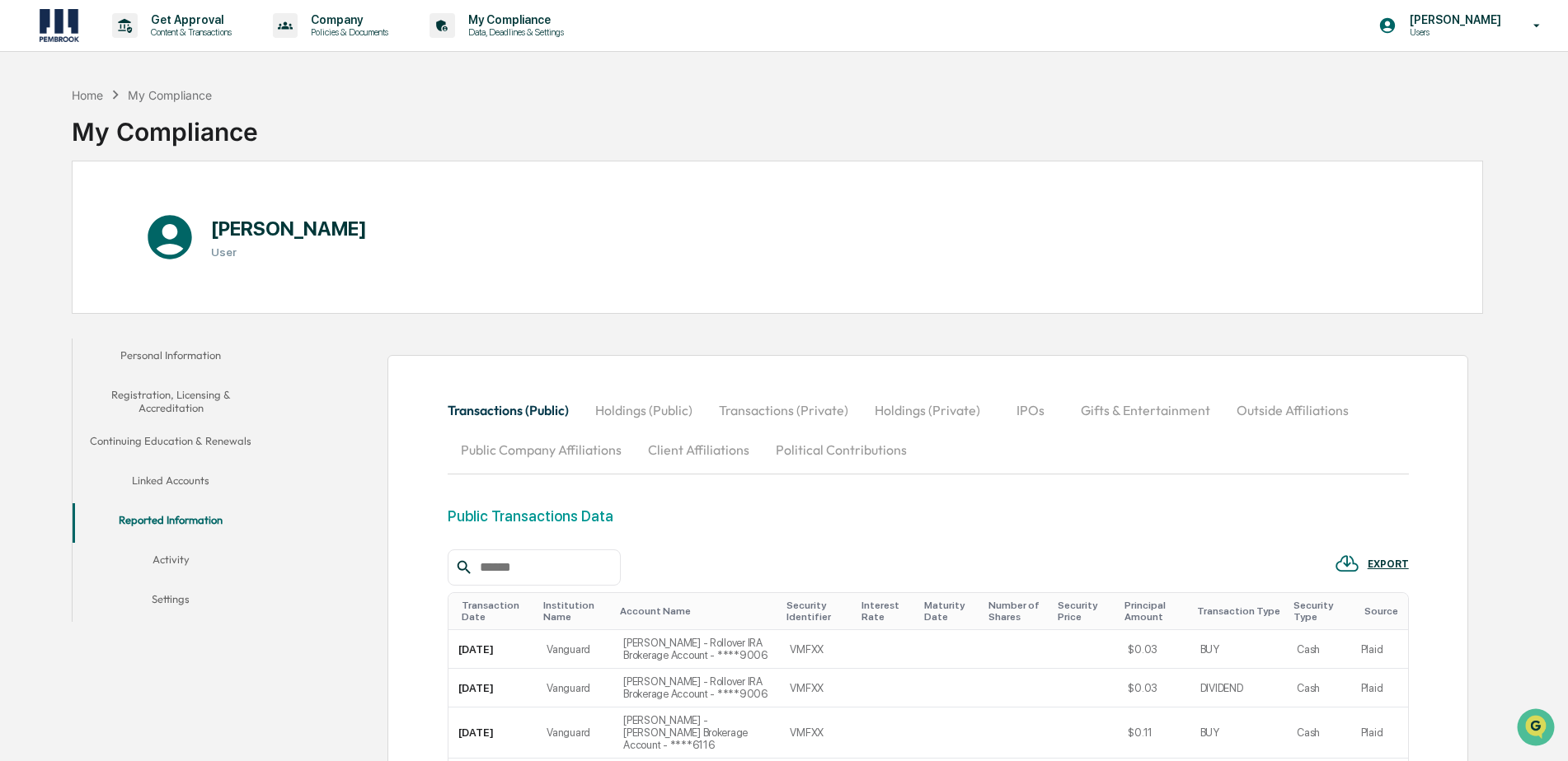
click at [140, 357] on button "Personal Information" at bounding box center [170, 359] width 197 height 40
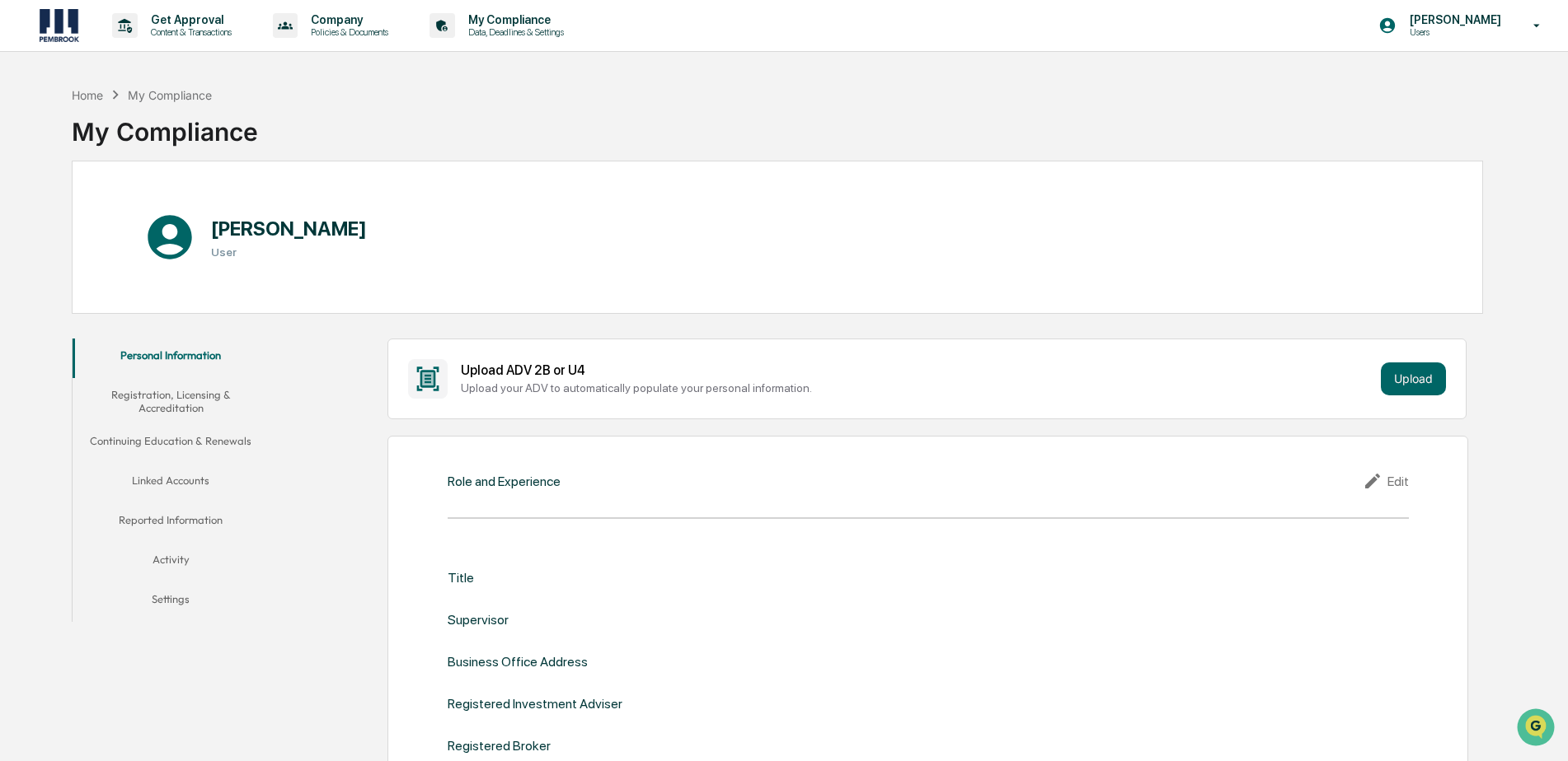
click at [187, 401] on button "Registration, Licensing & Accreditation" at bounding box center [170, 401] width 197 height 47
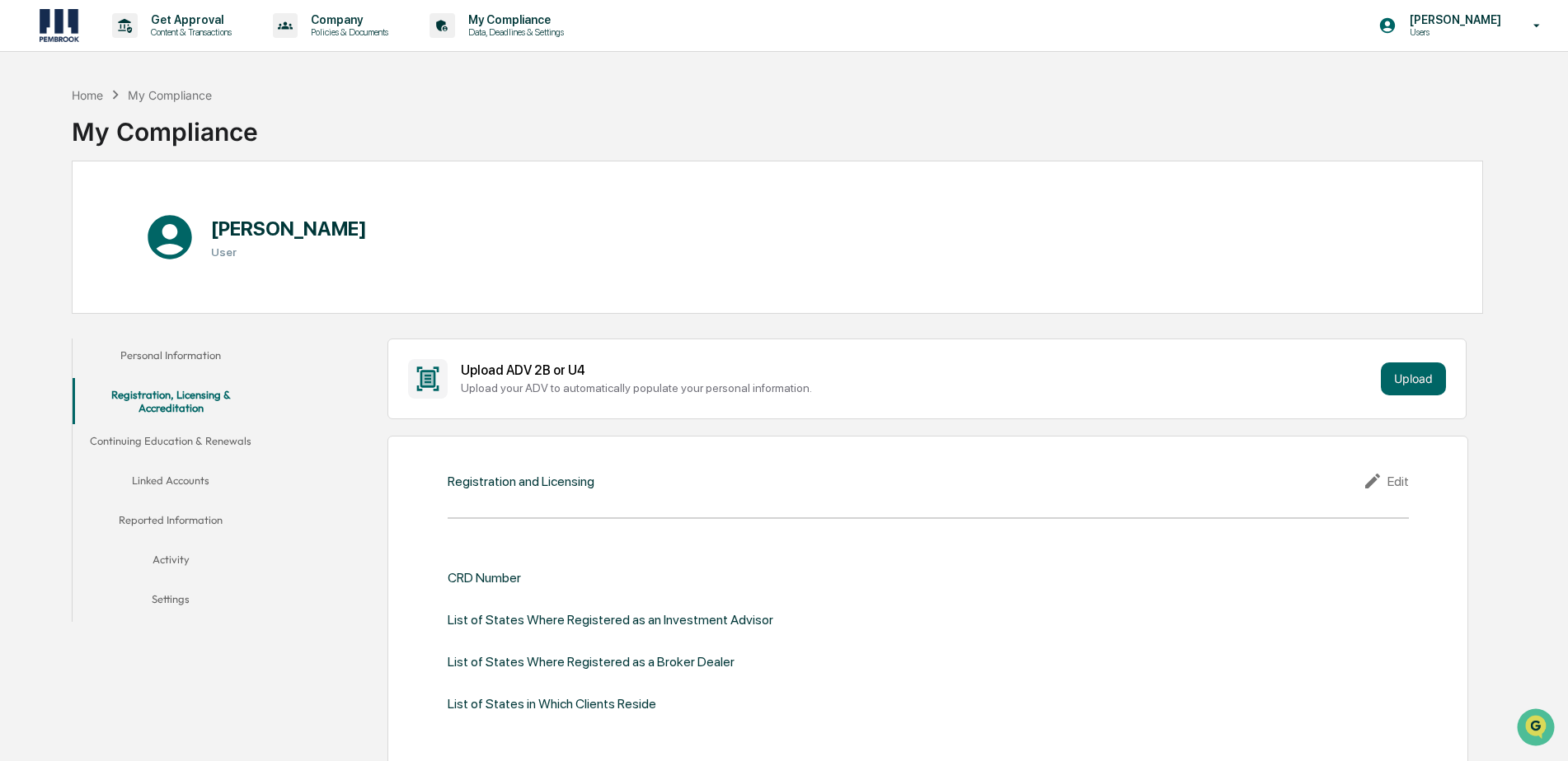
click at [168, 351] on button "Personal Information" at bounding box center [170, 359] width 197 height 40
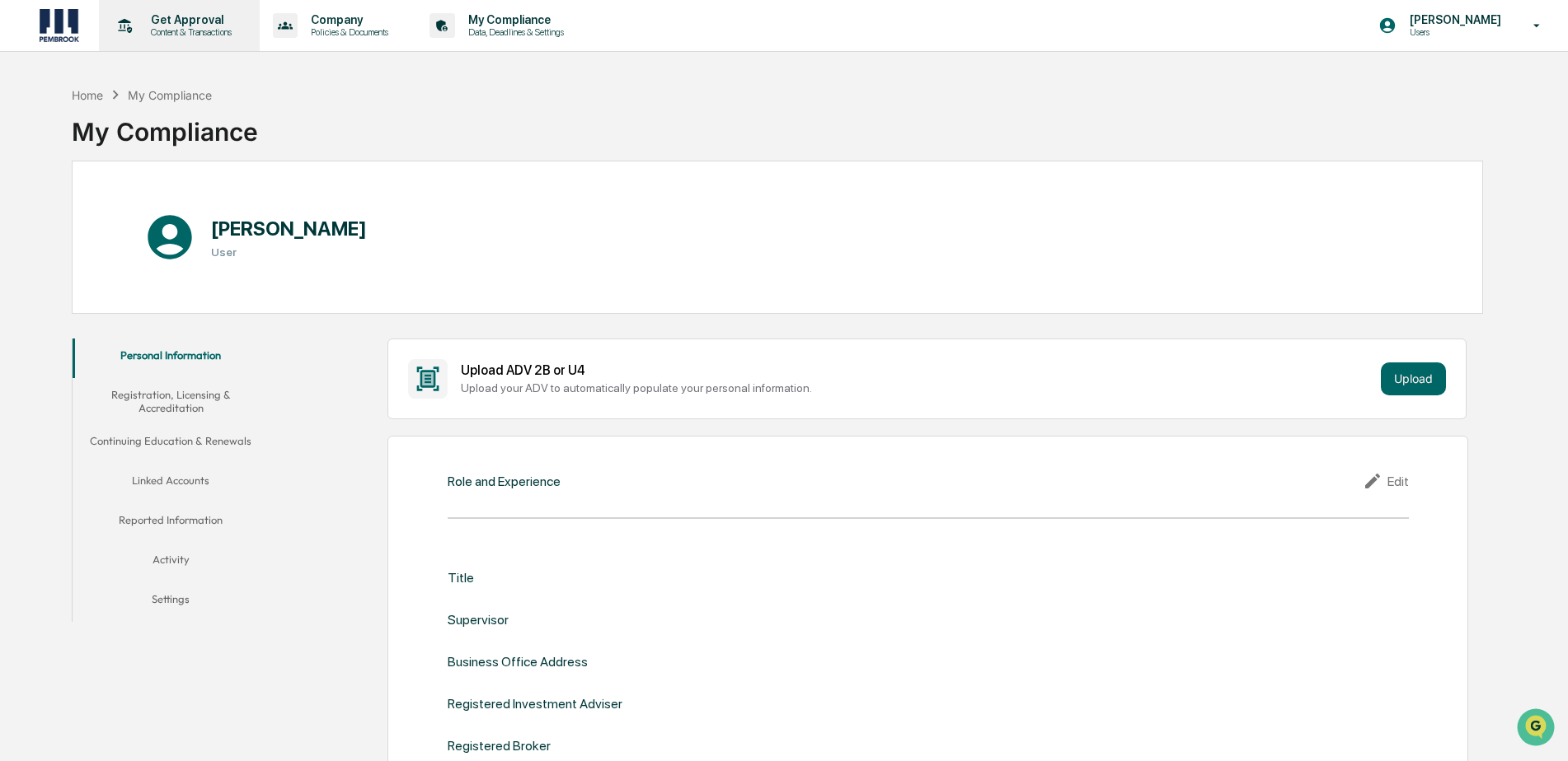
click at [177, 23] on p "Get Approval" at bounding box center [189, 20] width 102 height 14
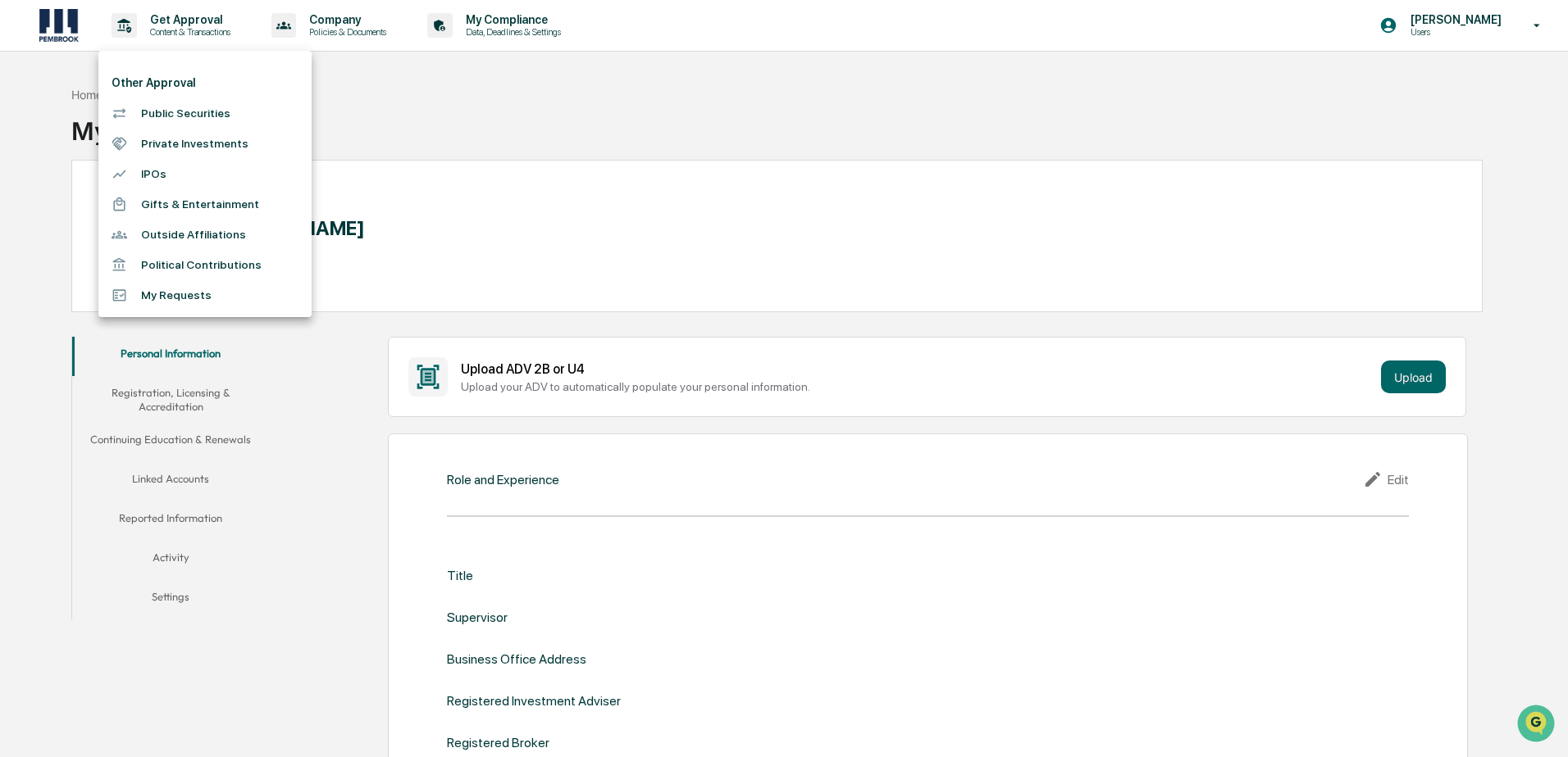
click at [335, 23] on div at bounding box center [784, 378] width 1568 height 757
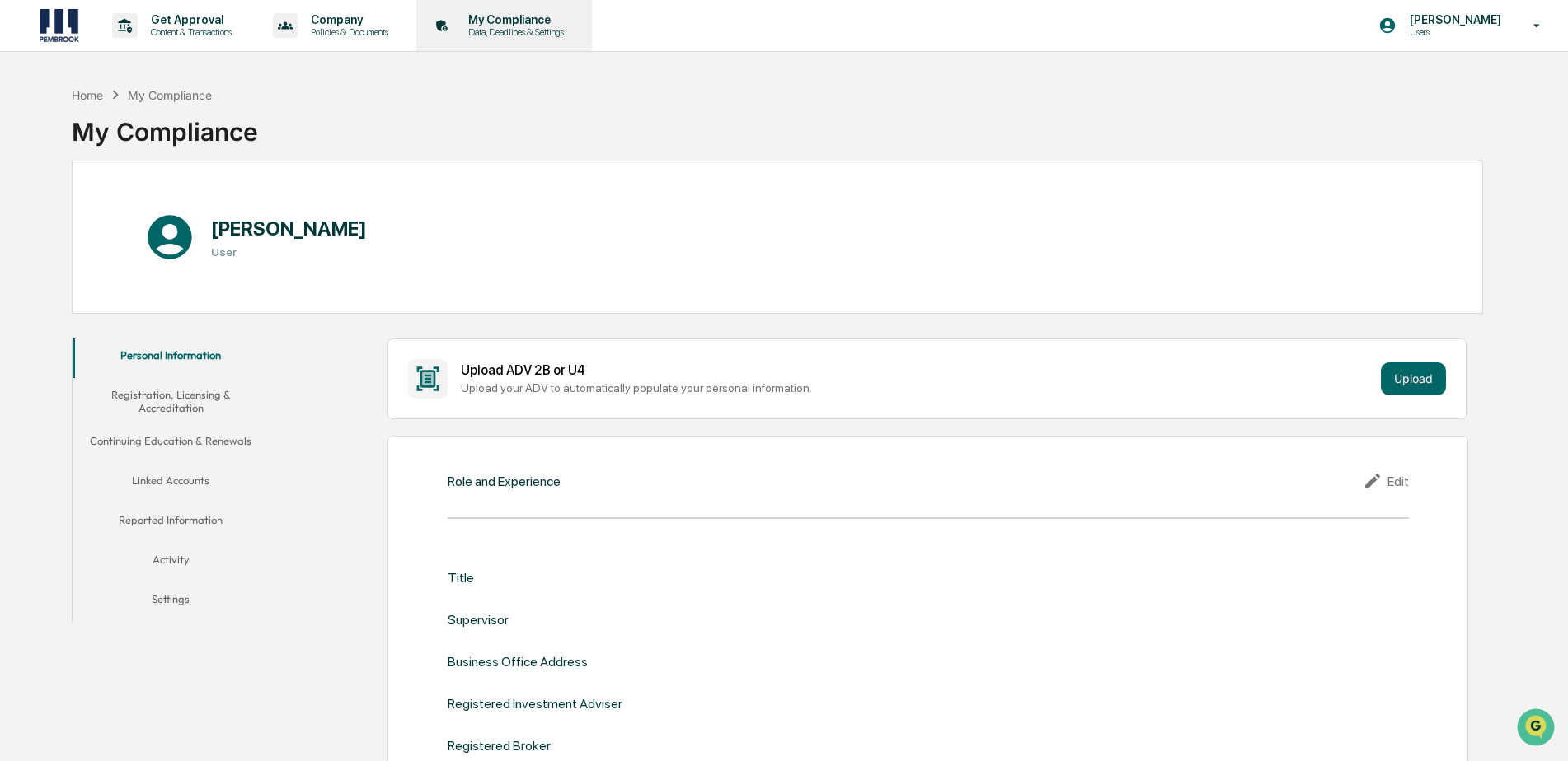
click at [532, 30] on p "Data, Deadlines & Settings" at bounding box center [513, 32] width 117 height 12
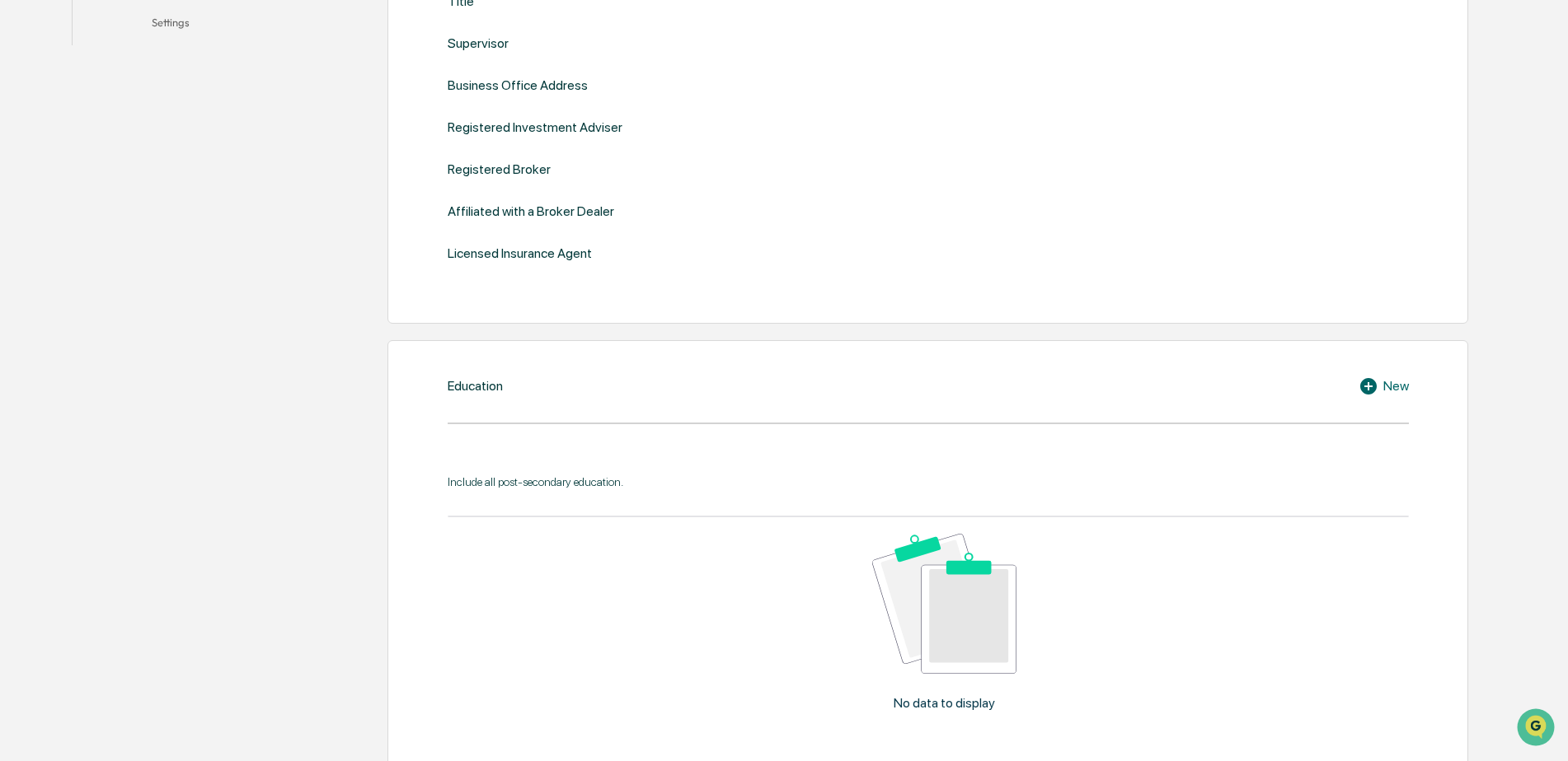
scroll to position [82, 0]
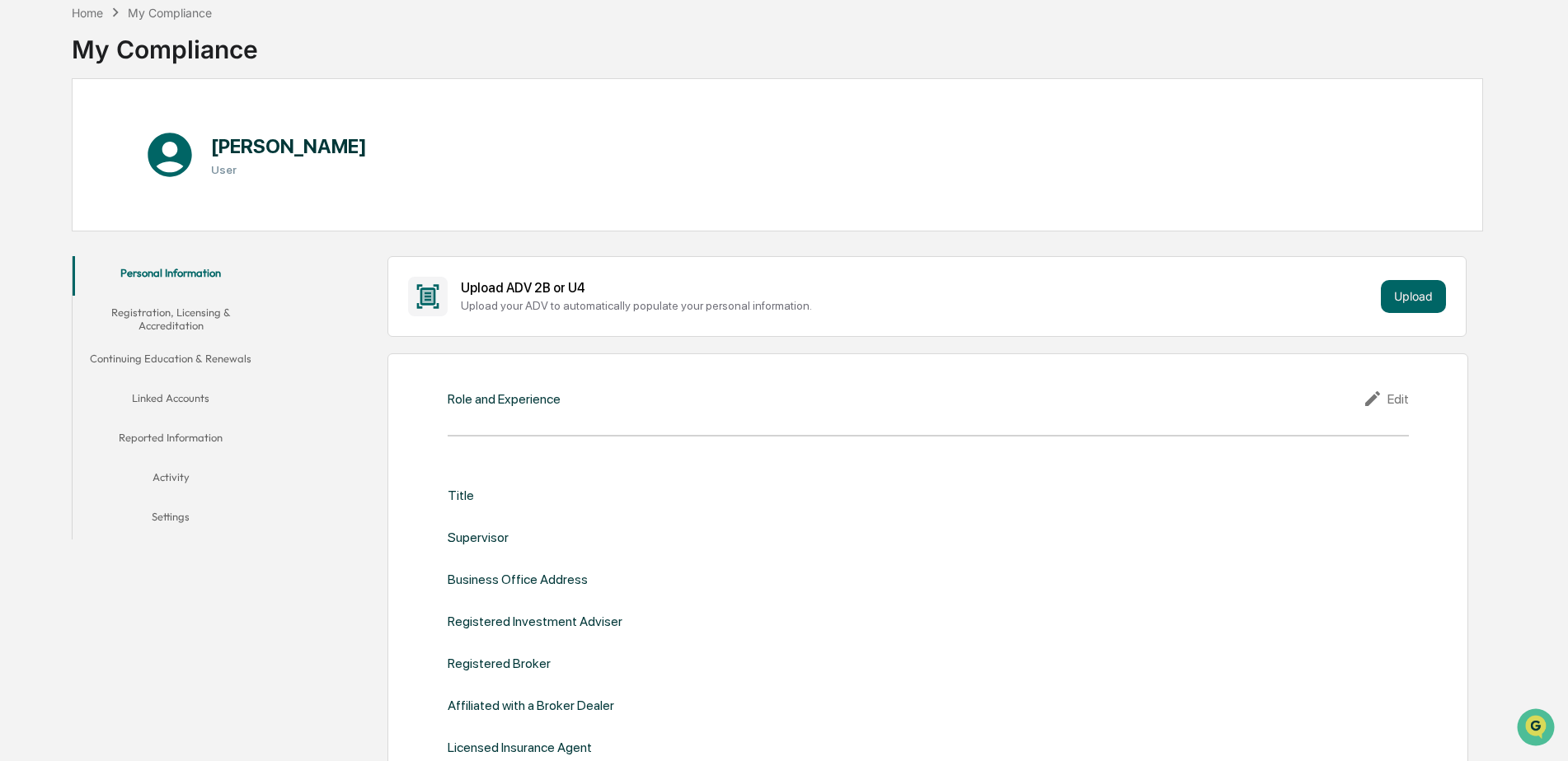
click at [159, 404] on button "Linked Accounts" at bounding box center [170, 401] width 197 height 40
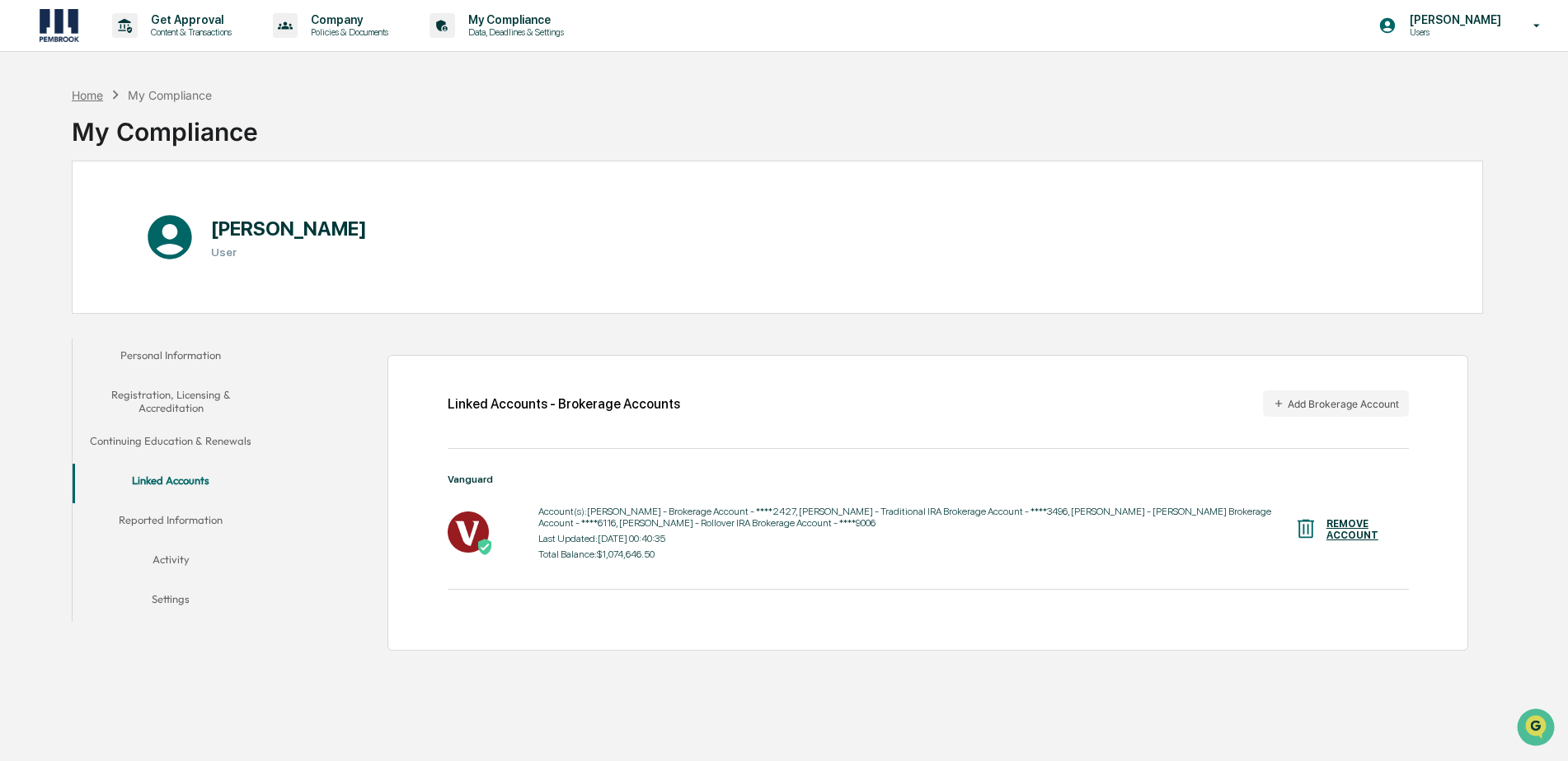
click at [84, 97] on div "Home" at bounding box center [87, 94] width 32 height 14
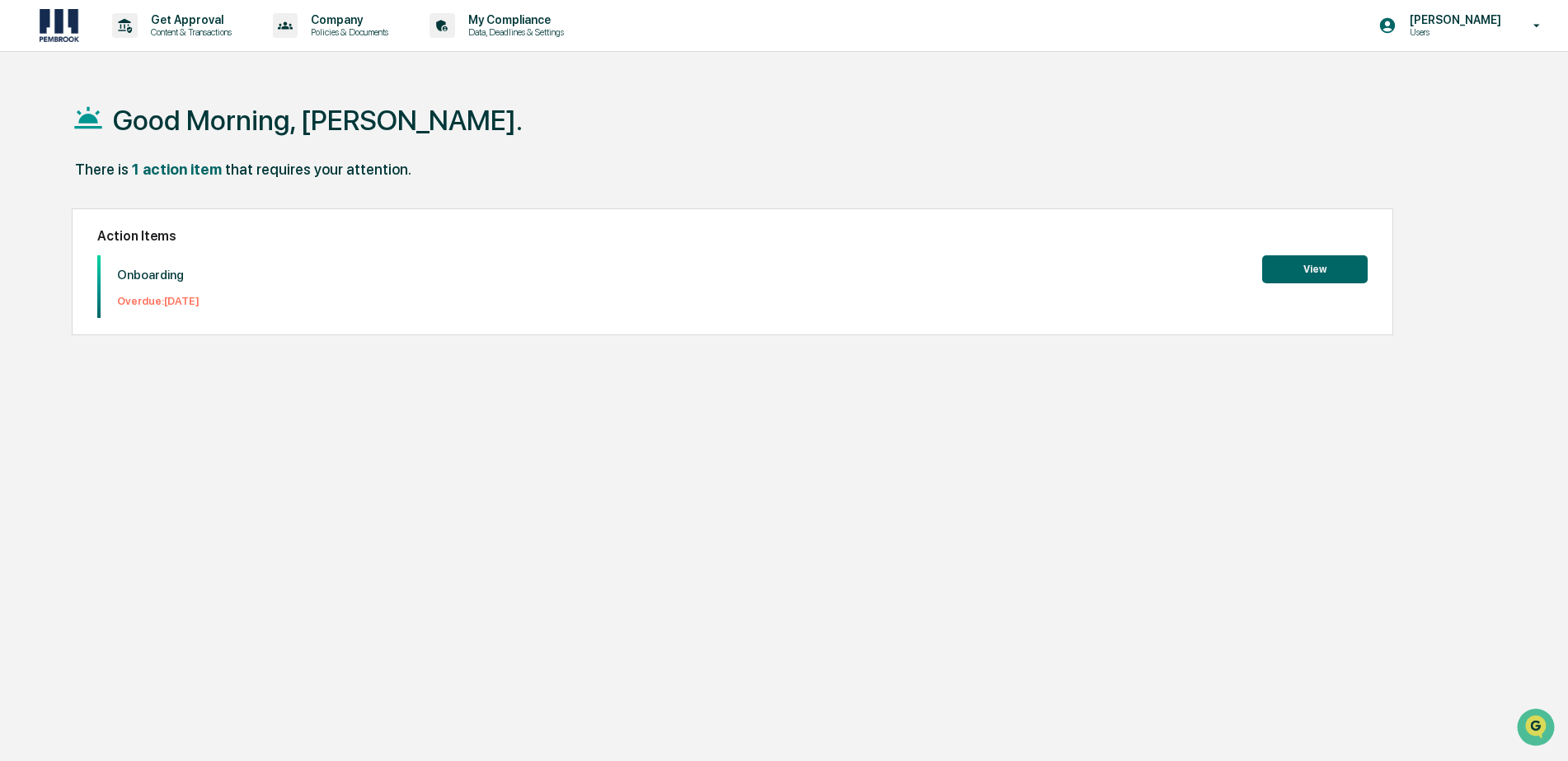
click at [1313, 275] on button "View" at bounding box center [1314, 269] width 105 height 28
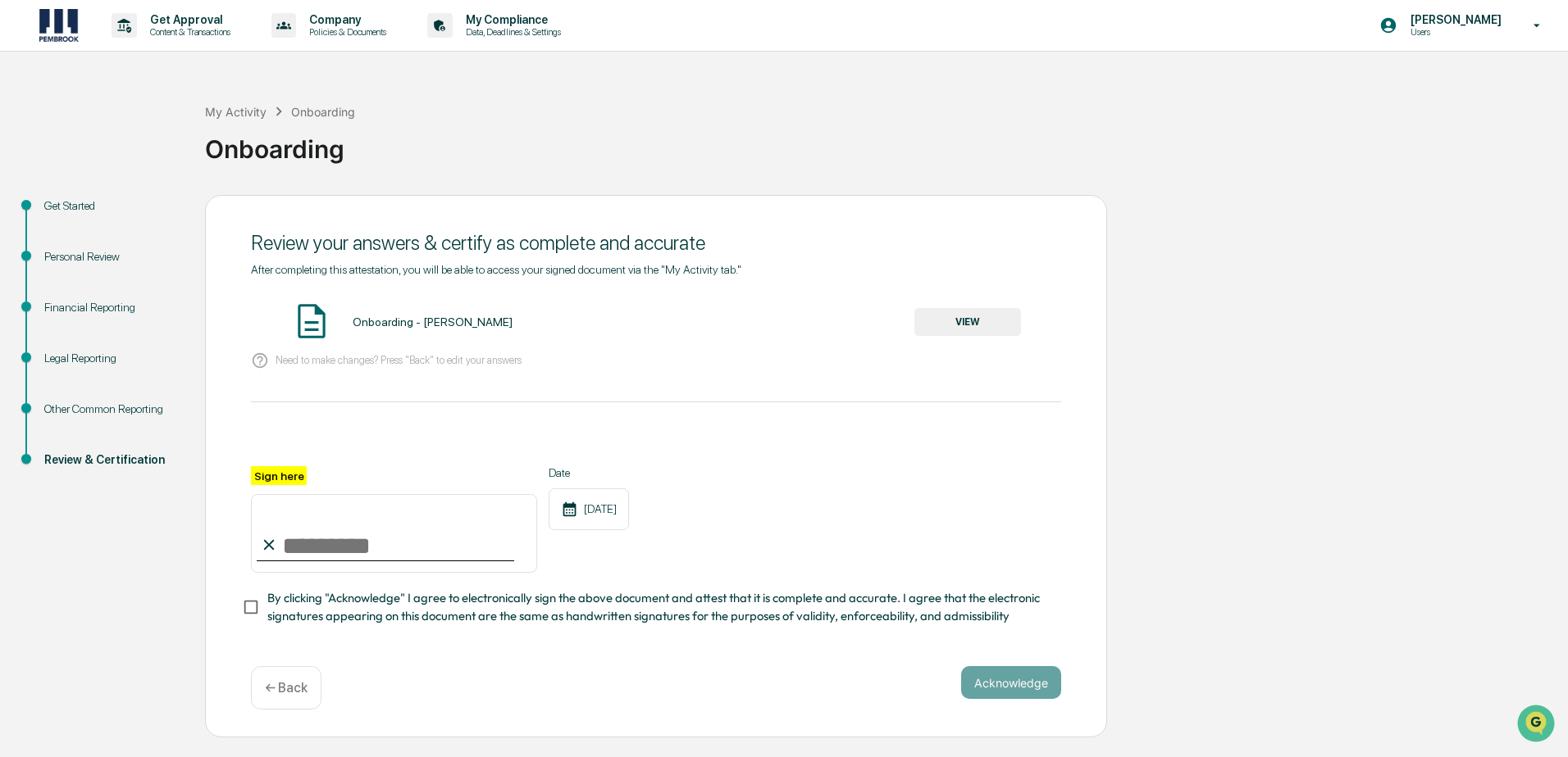
click at [350, 535] on input "Sign here" at bounding box center [393, 533] width 286 height 78
type input "**********"
click at [1003, 687] on button "Acknowledge" at bounding box center [1011, 682] width 100 height 32
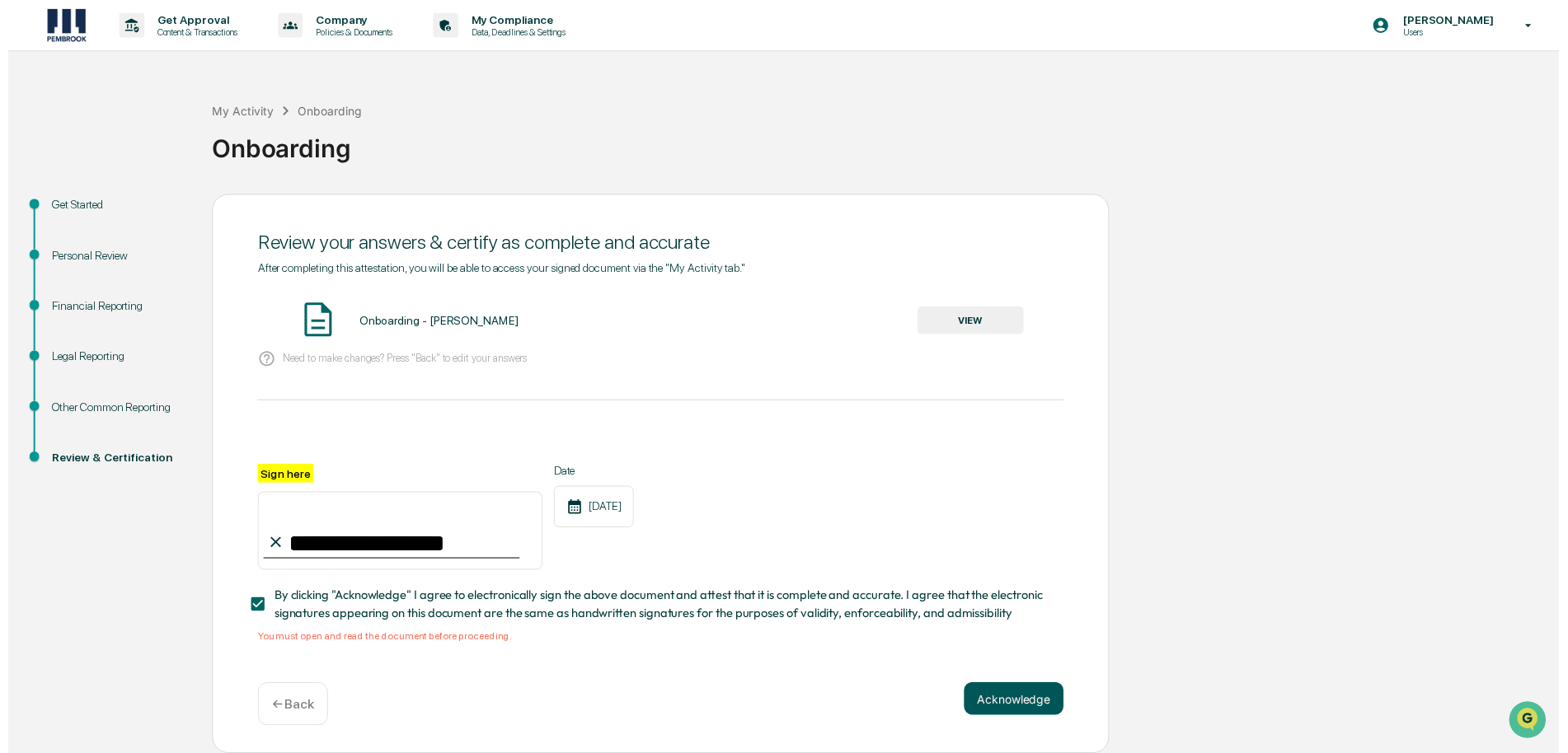
scroll to position [5, 0]
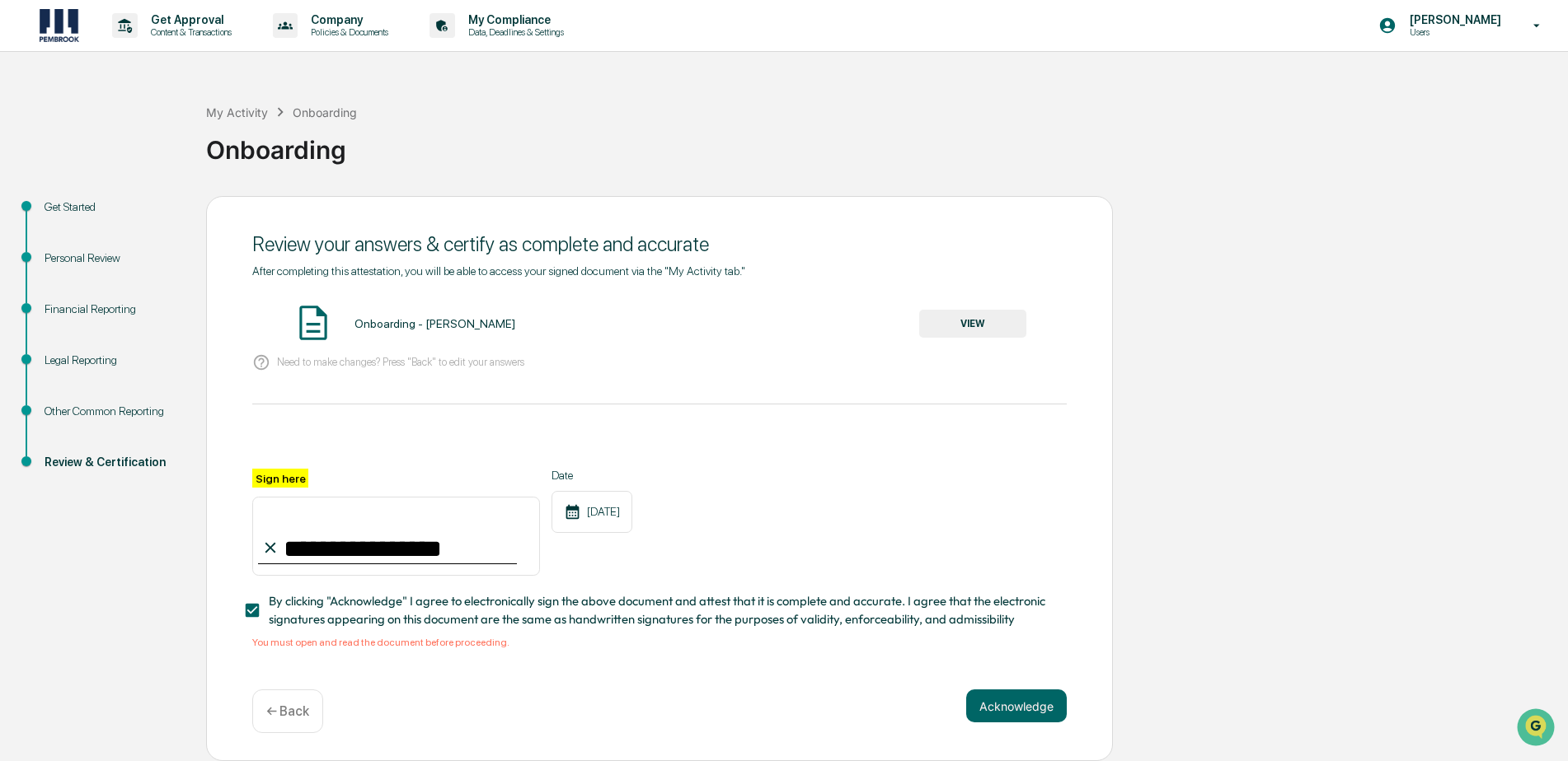
click at [967, 315] on button "VIEW" at bounding box center [973, 323] width 107 height 28
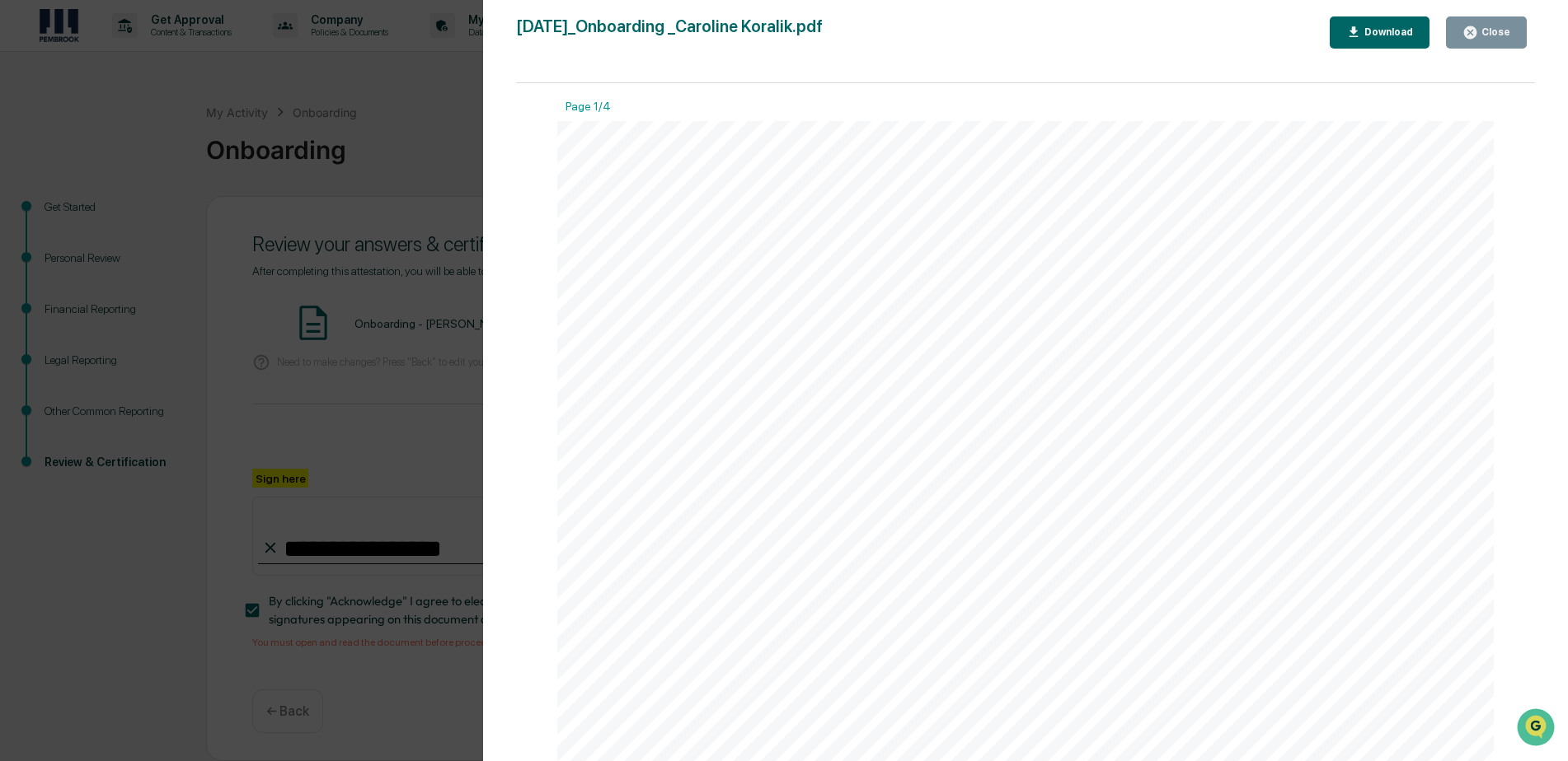
click at [1495, 27] on div "Close" at bounding box center [1493, 32] width 32 height 12
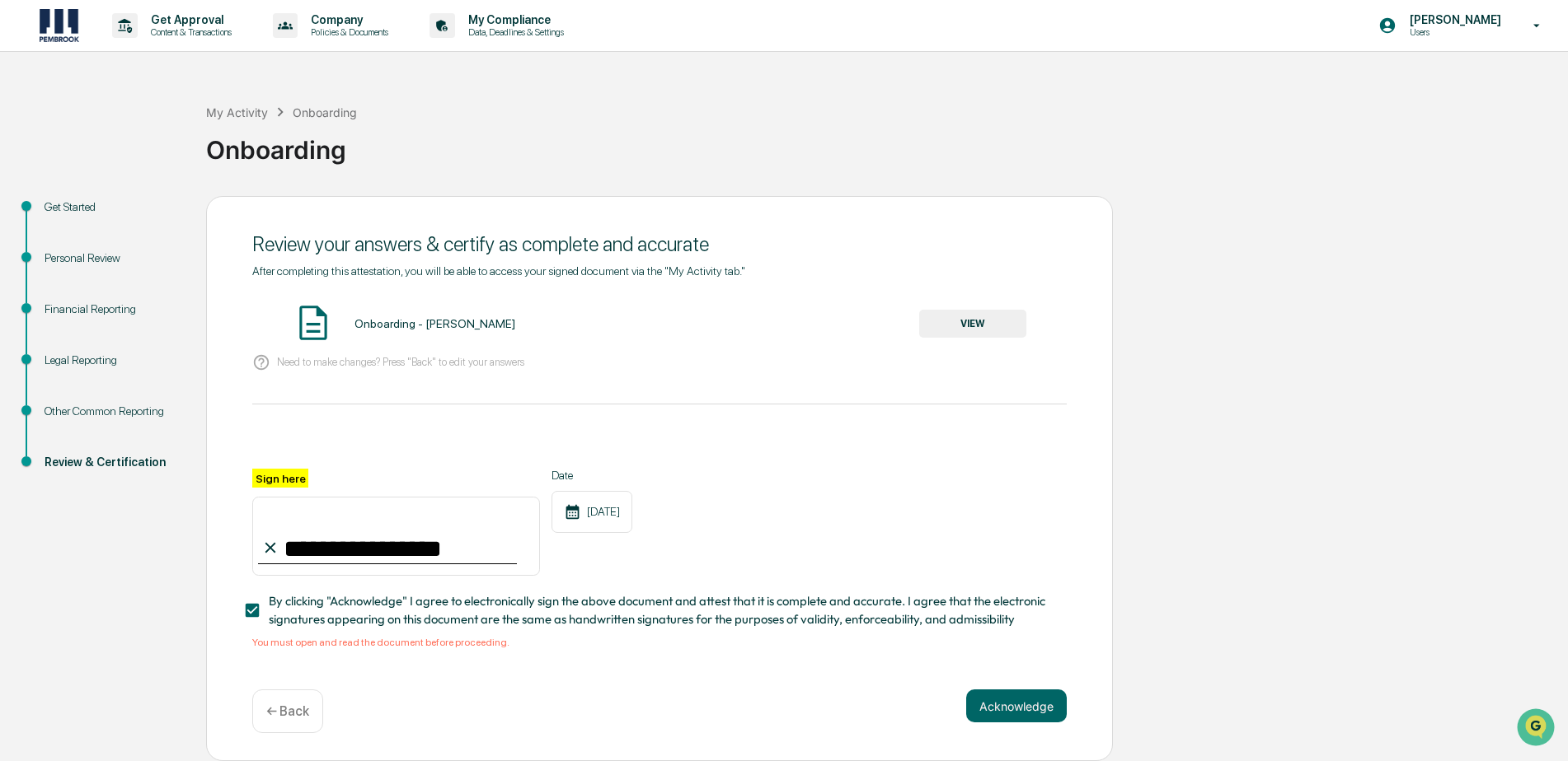
click at [1000, 724] on div "Acknowledge ← Back" at bounding box center [659, 711] width 814 height 43
click at [998, 705] on button "Acknowledge" at bounding box center [1016, 706] width 101 height 33
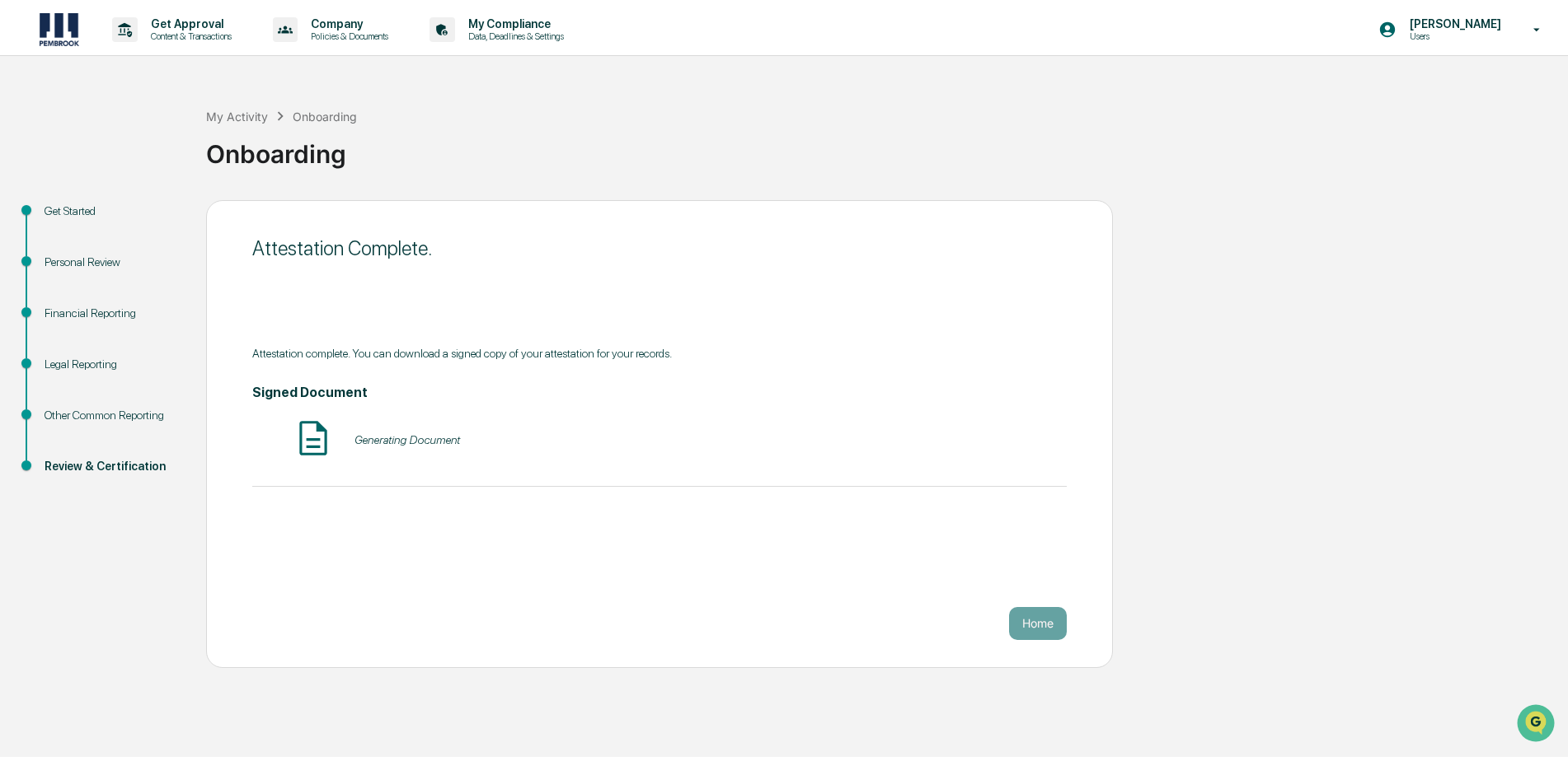
scroll to position [0, 0]
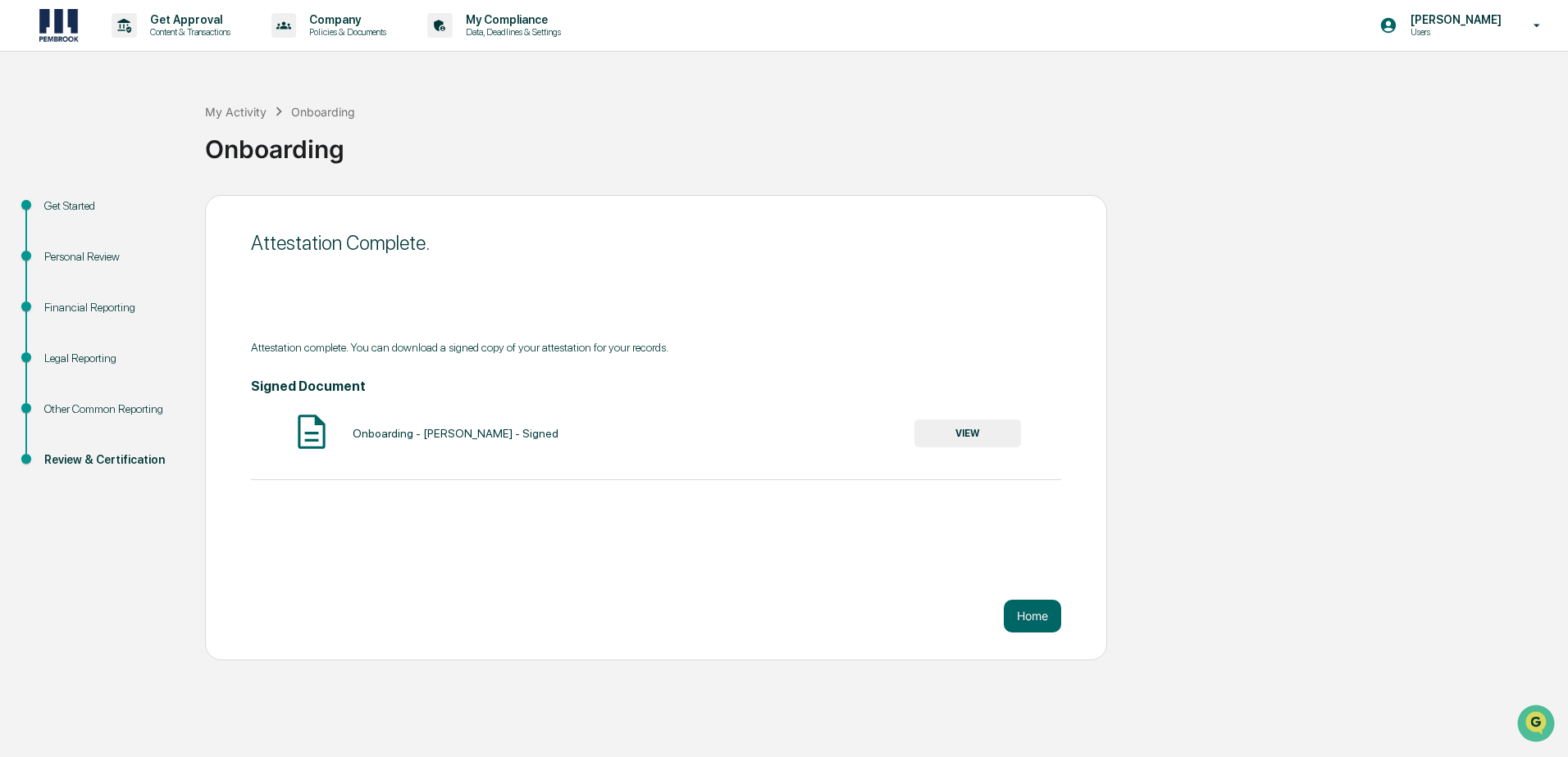
click at [1076, 628] on div "Attestation Complete. Attestation complete. You can download a signed copy of y…" at bounding box center [656, 427] width 902 height 465
click at [1031, 611] on button "Home" at bounding box center [1032, 616] width 58 height 32
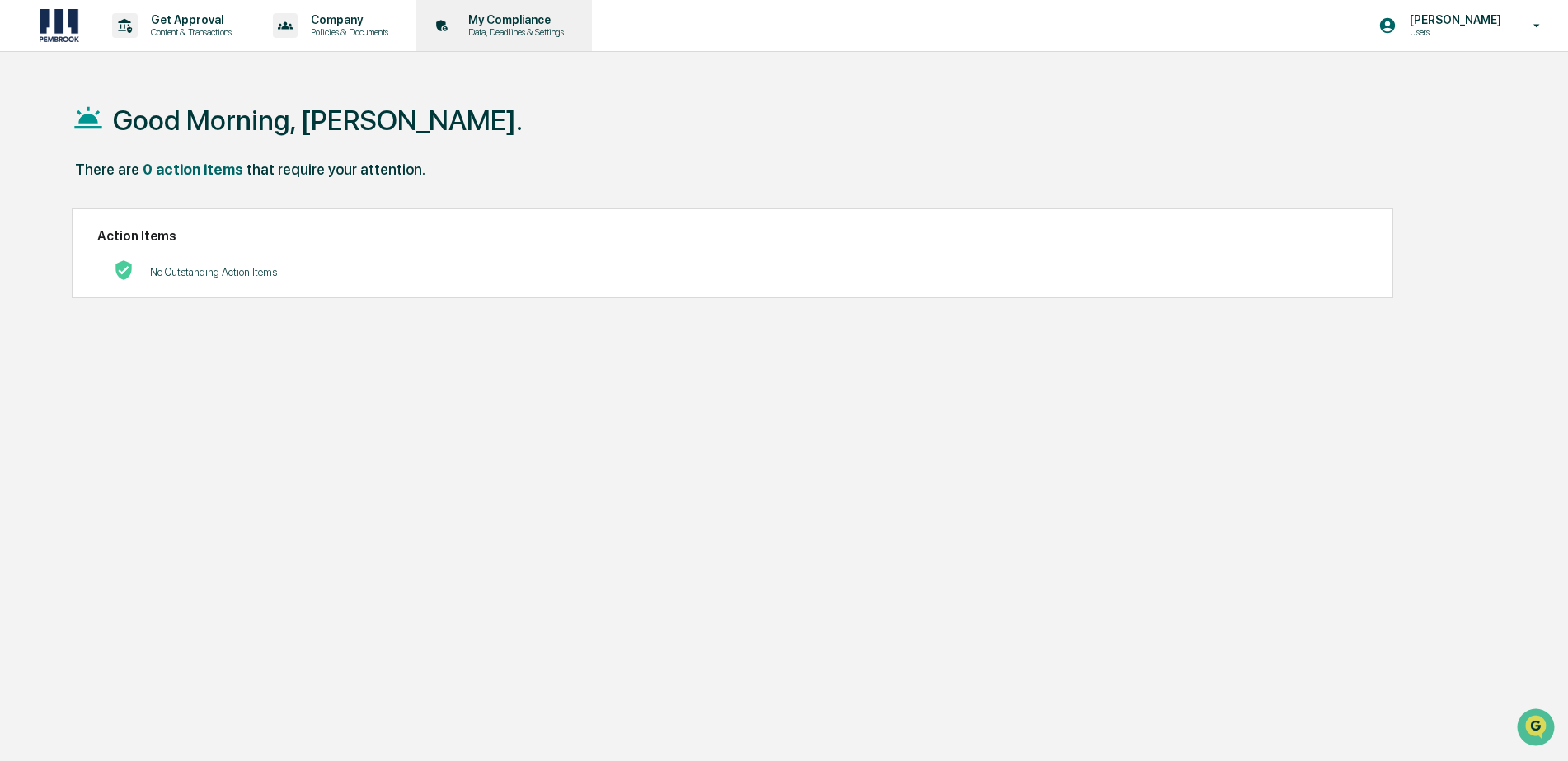
click at [513, 27] on p "Data, Deadlines & Settings" at bounding box center [513, 32] width 117 height 12
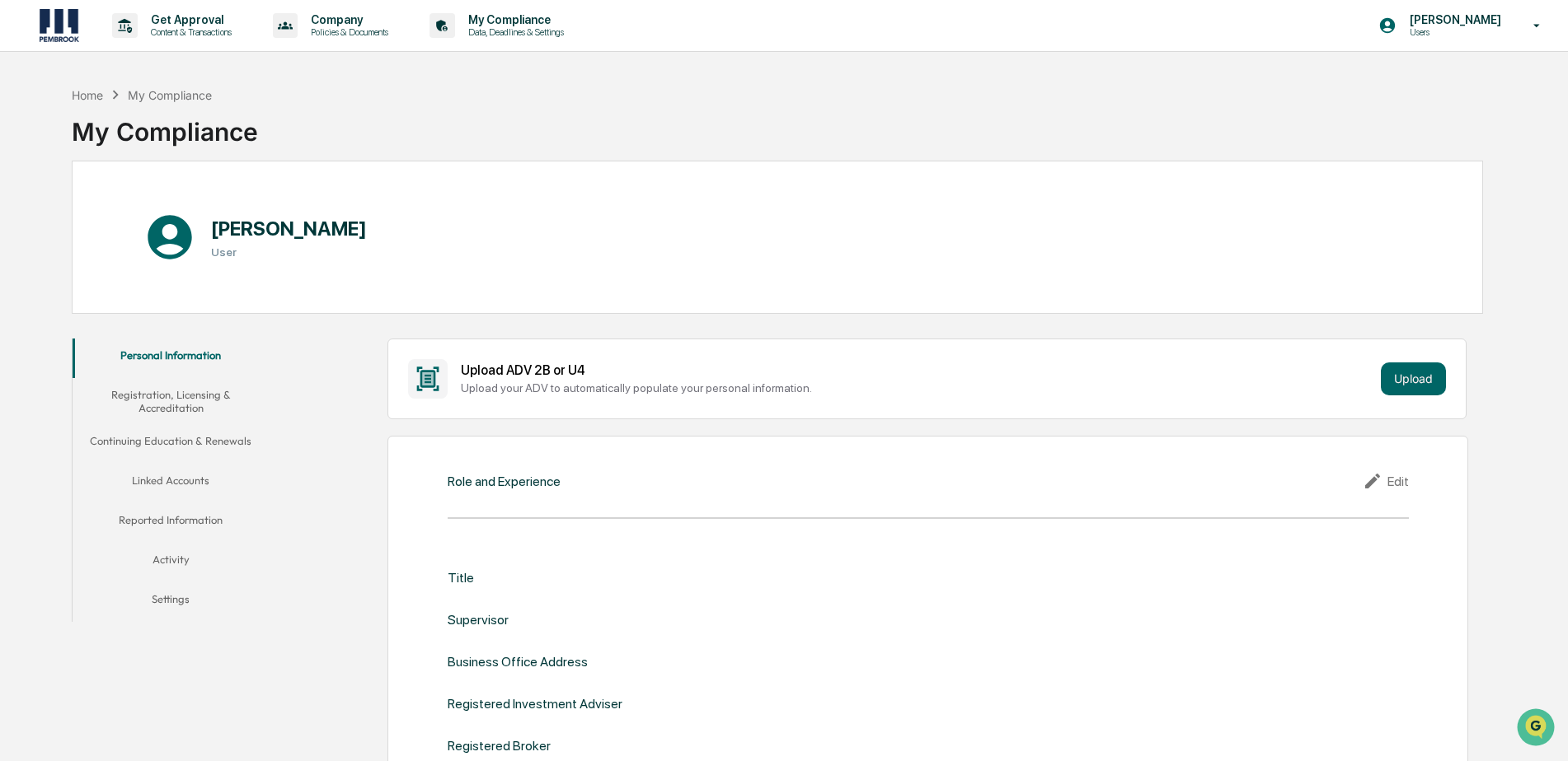
click at [191, 476] on button "Linked Accounts" at bounding box center [170, 484] width 197 height 40
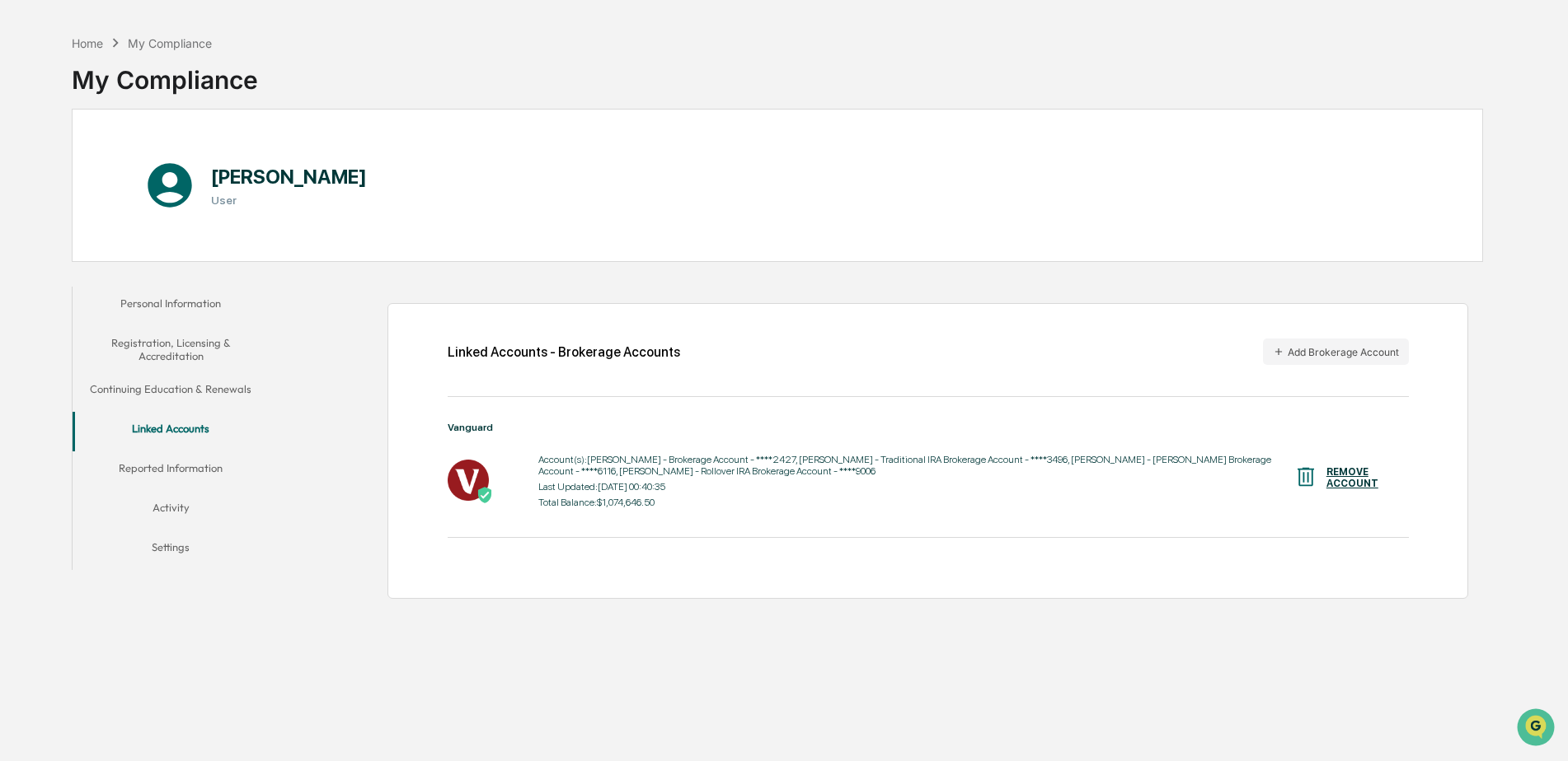
scroll to position [78, 0]
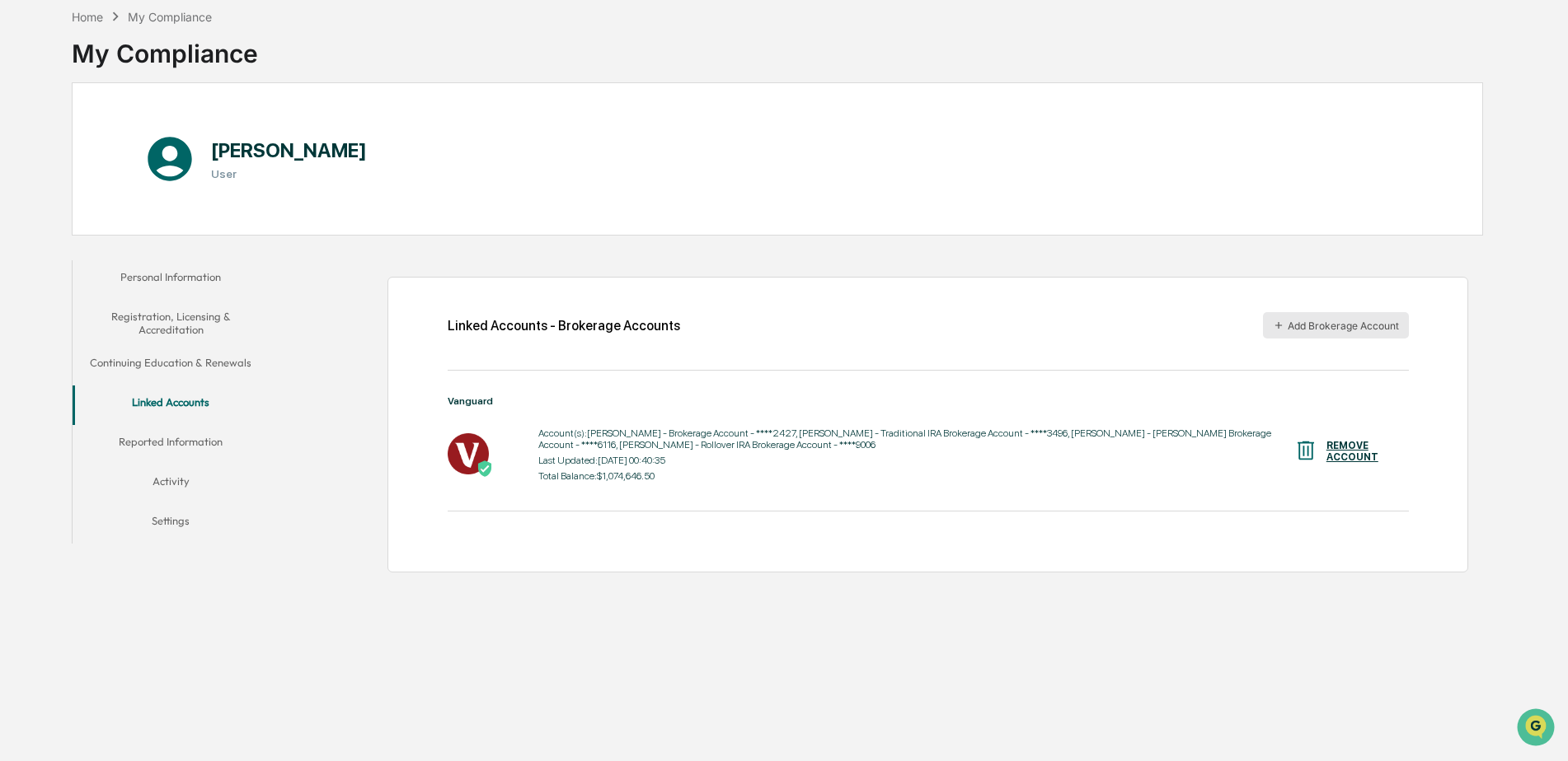
click at [1313, 330] on button "Add Brokerage Account" at bounding box center [1335, 325] width 146 height 26
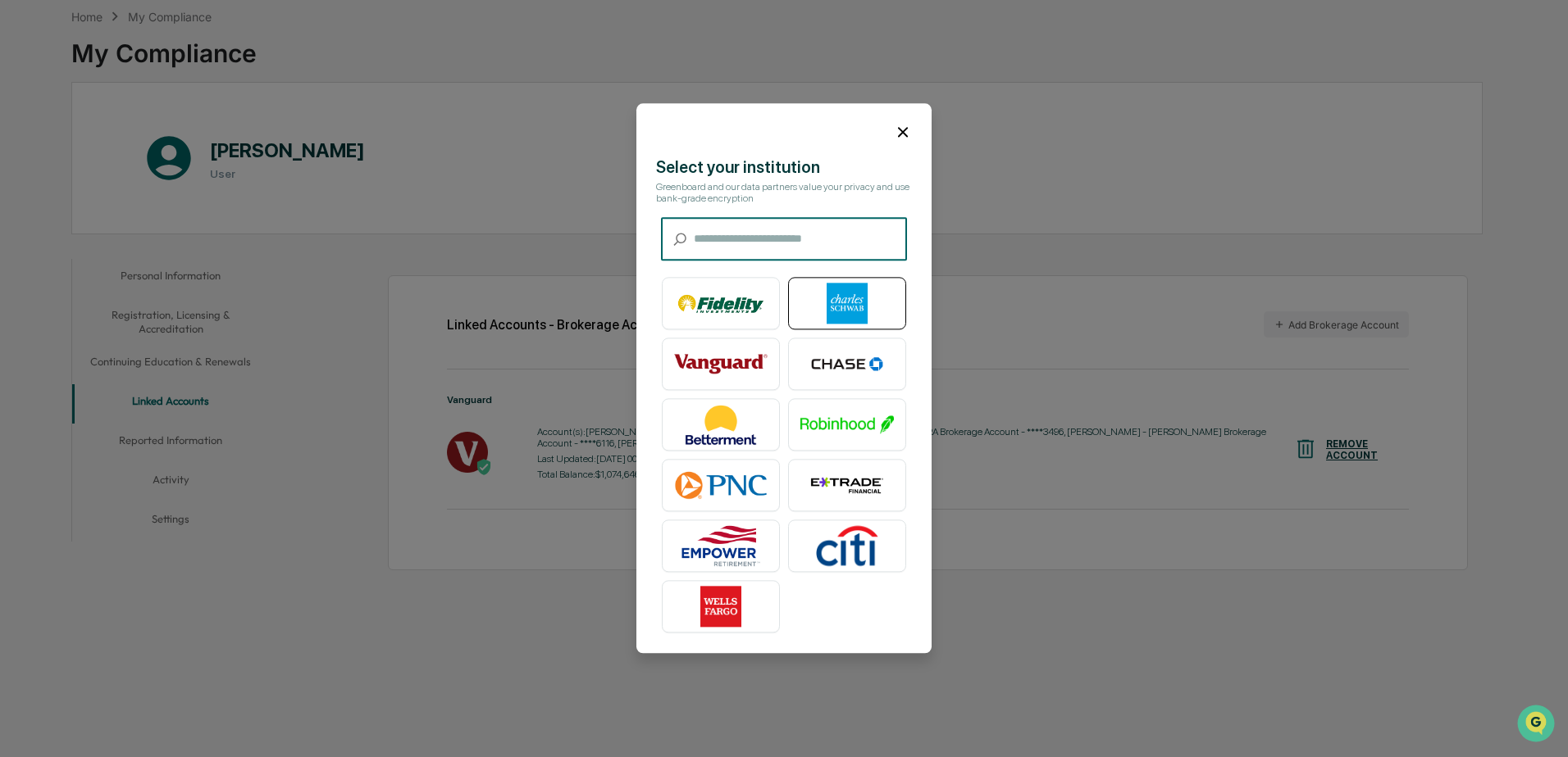
click at [818, 312] on img at bounding box center [847, 304] width 94 height 41
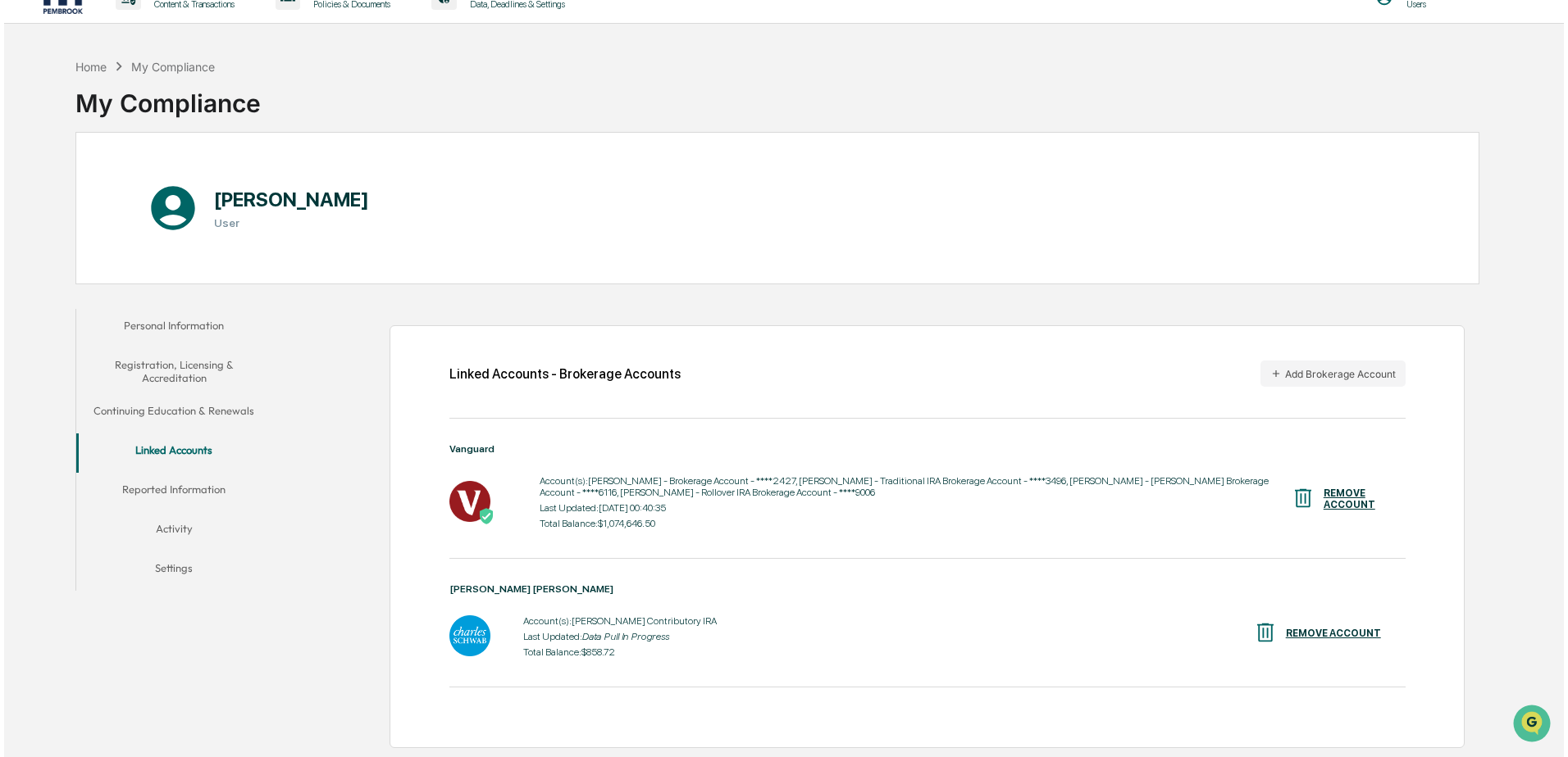
scroll to position [0, 0]
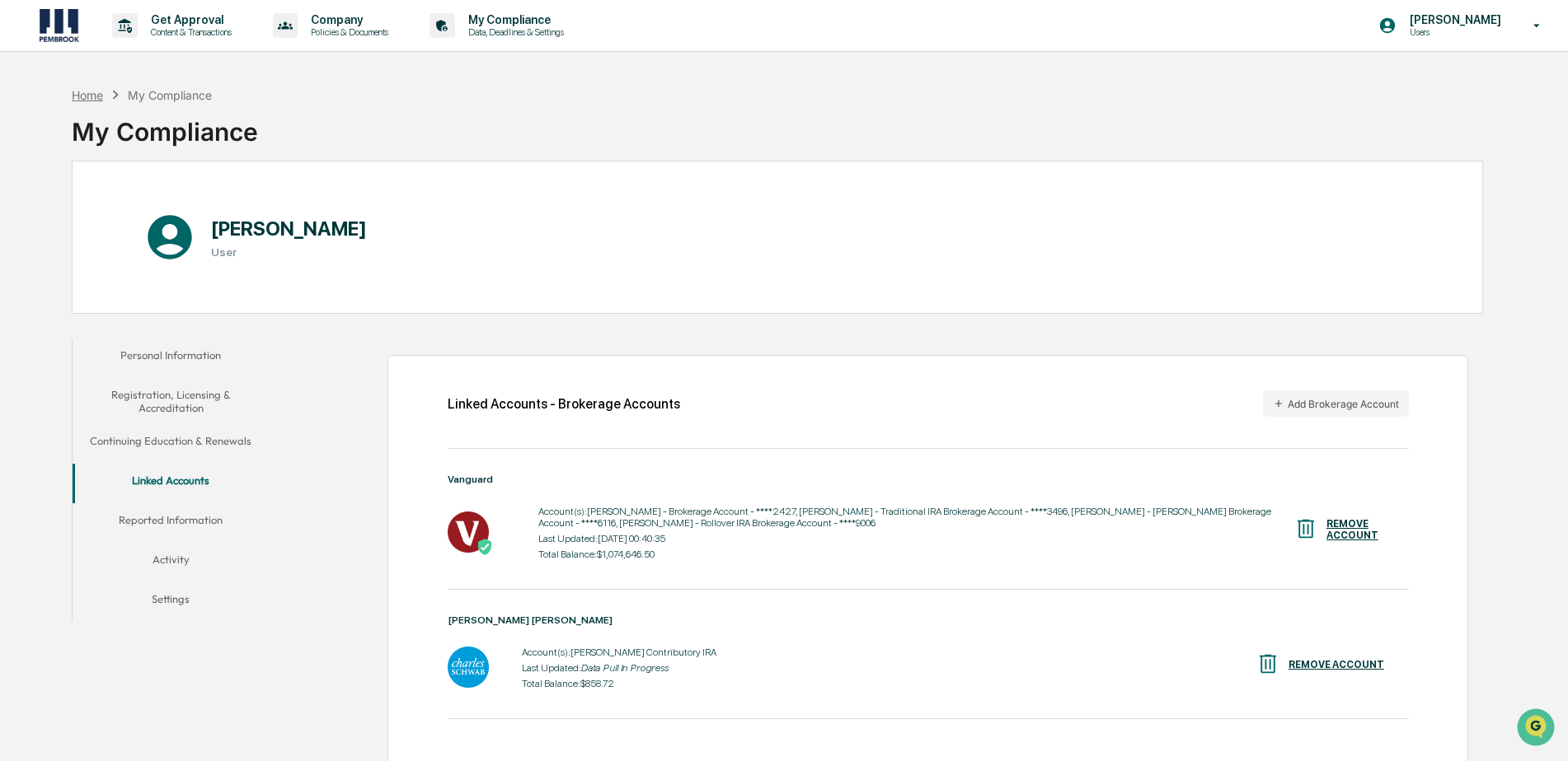
click at [82, 96] on div "Home" at bounding box center [87, 94] width 32 height 14
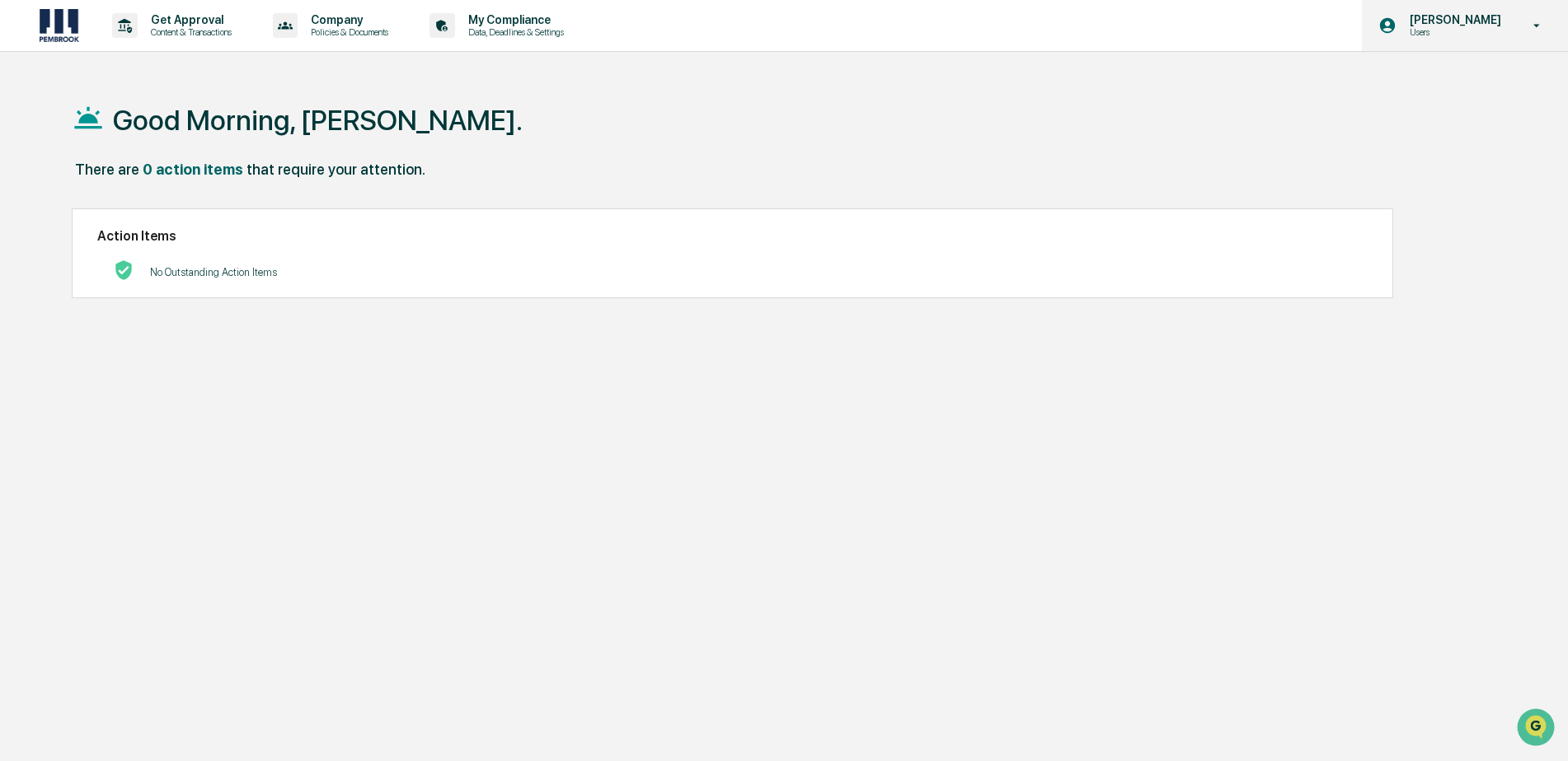
click at [1537, 32] on icon at bounding box center [1537, 25] width 29 height 15
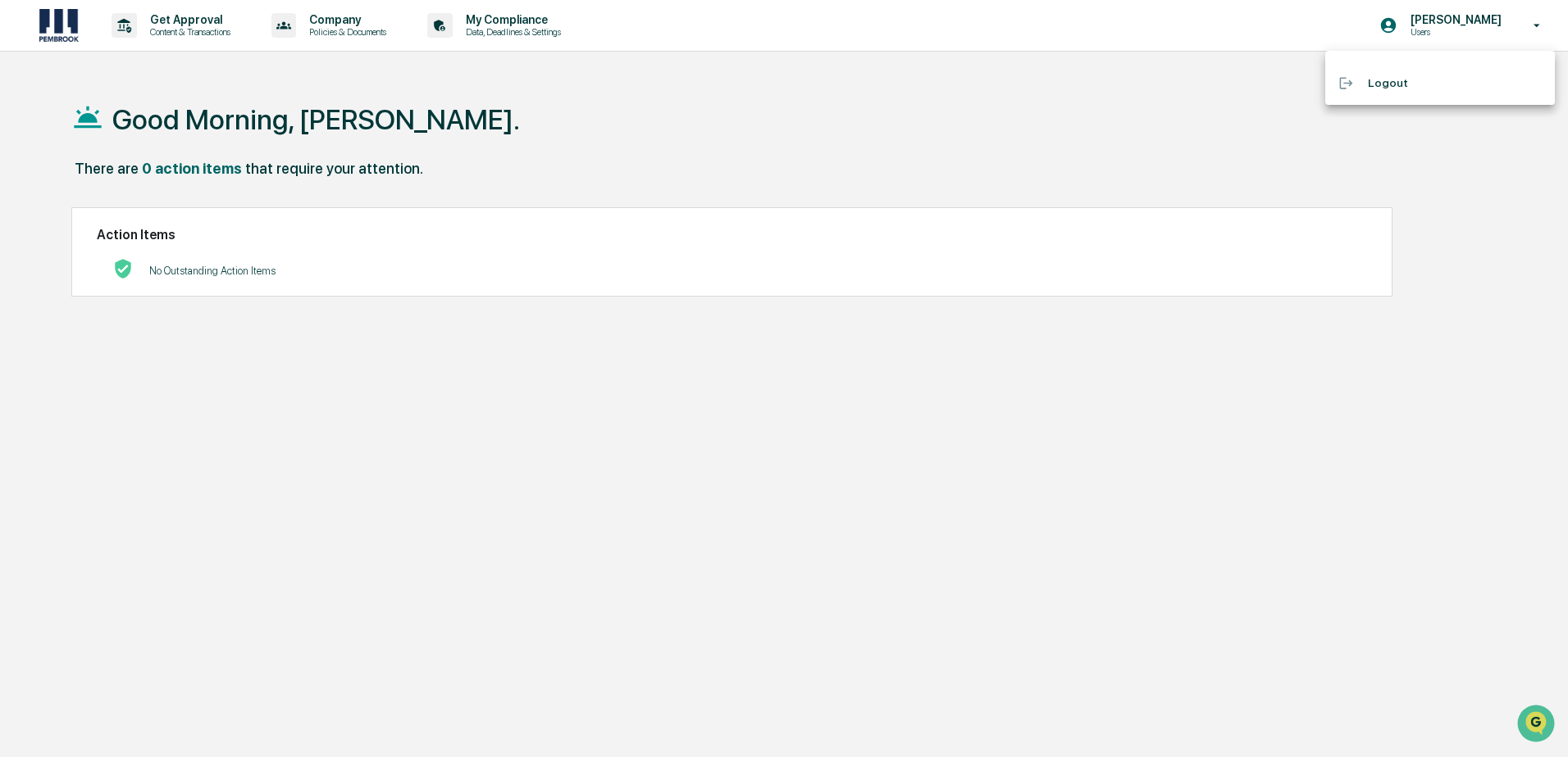
click at [1398, 89] on li "Logout" at bounding box center [1439, 83] width 230 height 31
